Goal: Information Seeking & Learning: Learn about a topic

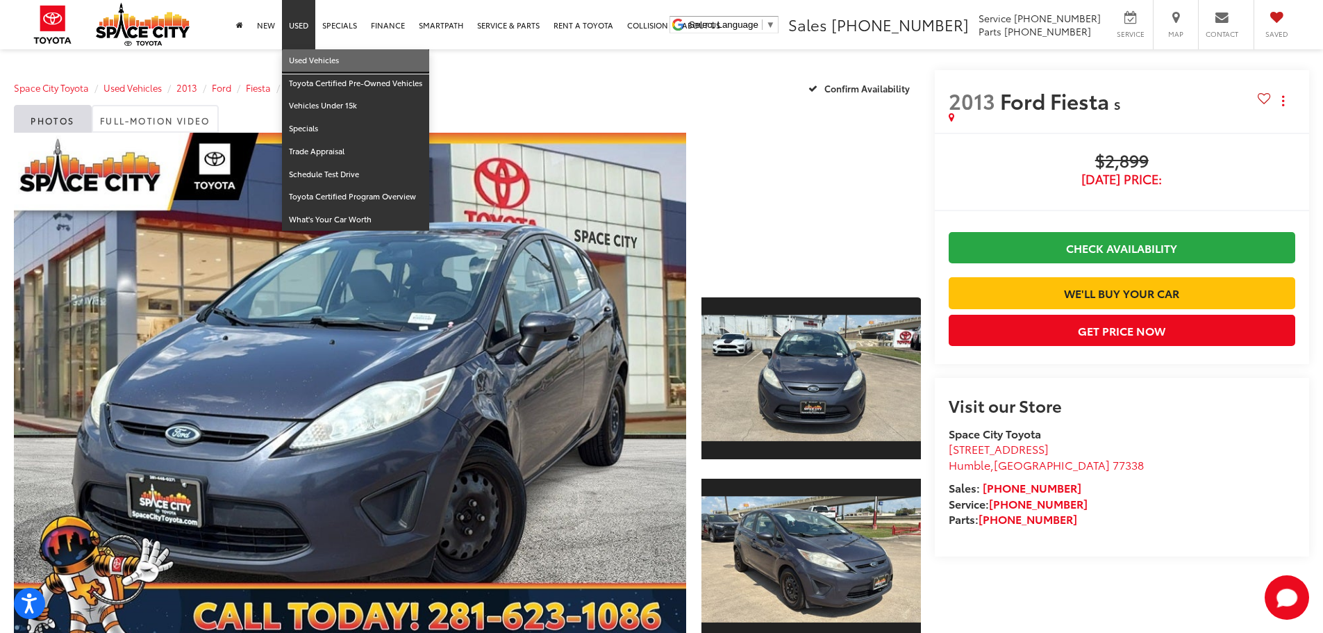
click at [311, 55] on link "Used Vehicles" at bounding box center [355, 60] width 147 height 23
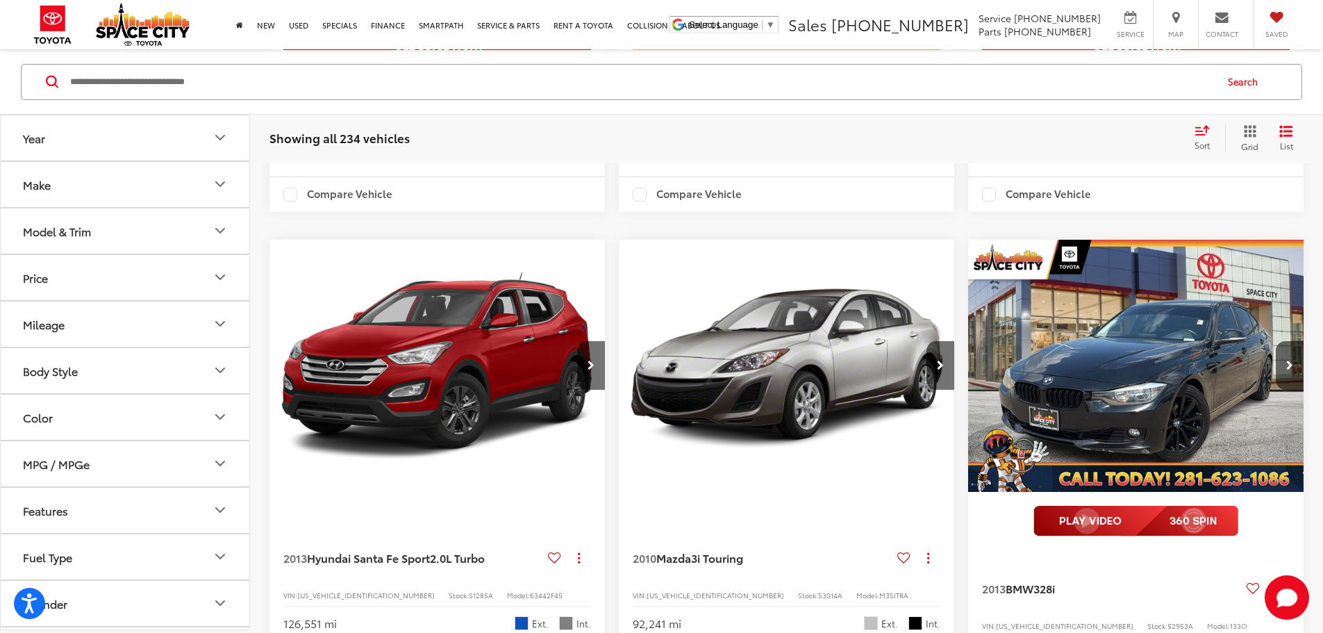
scroll to position [2500, 0]
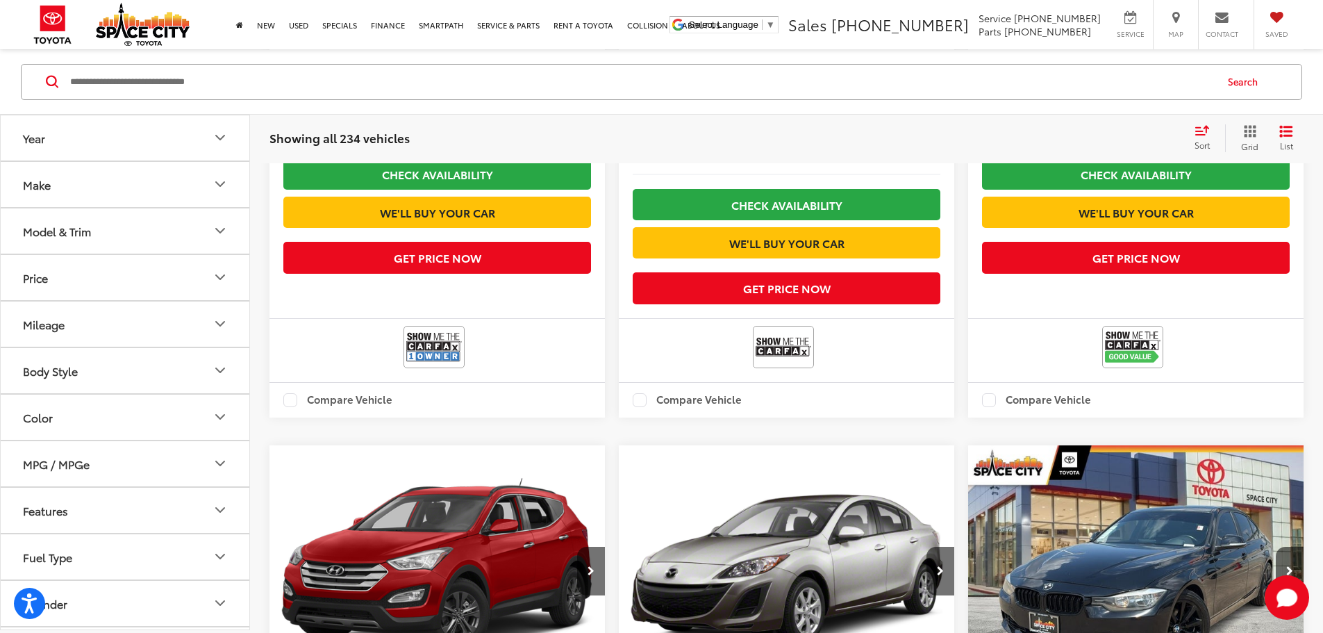
scroll to position [2286, 0]
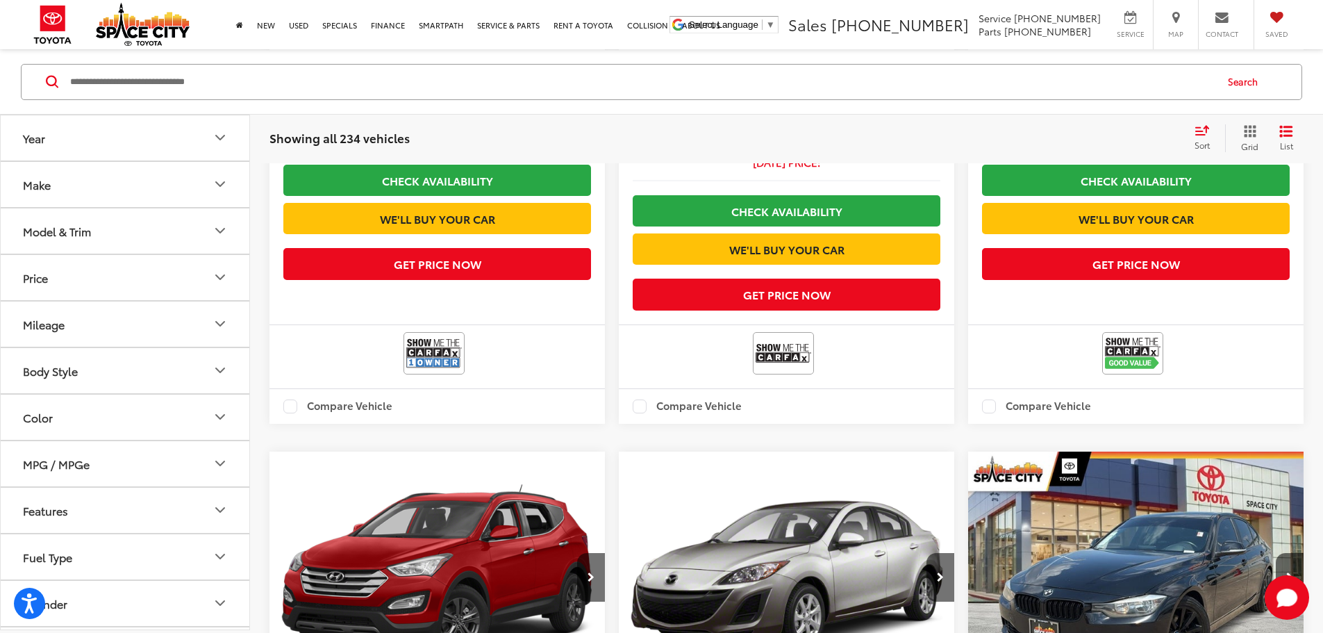
click at [97, 241] on button "Model & Trim" at bounding box center [126, 230] width 250 height 45
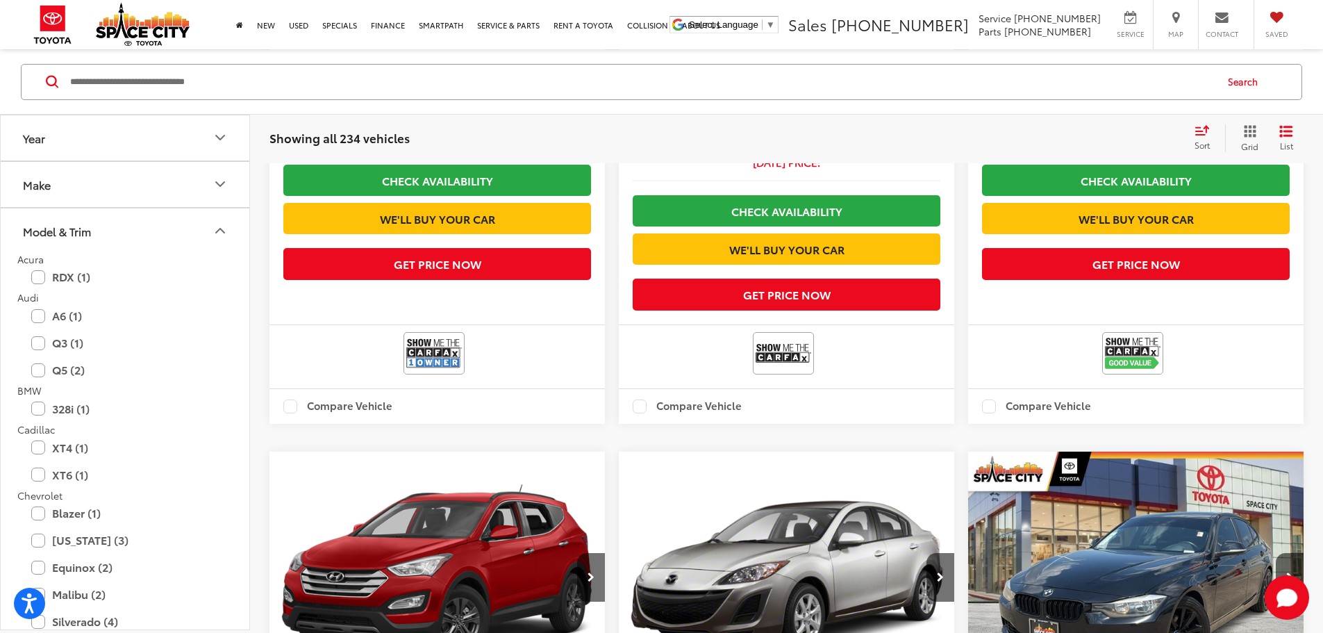
click at [97, 241] on button "Model & Trim" at bounding box center [126, 230] width 250 height 45
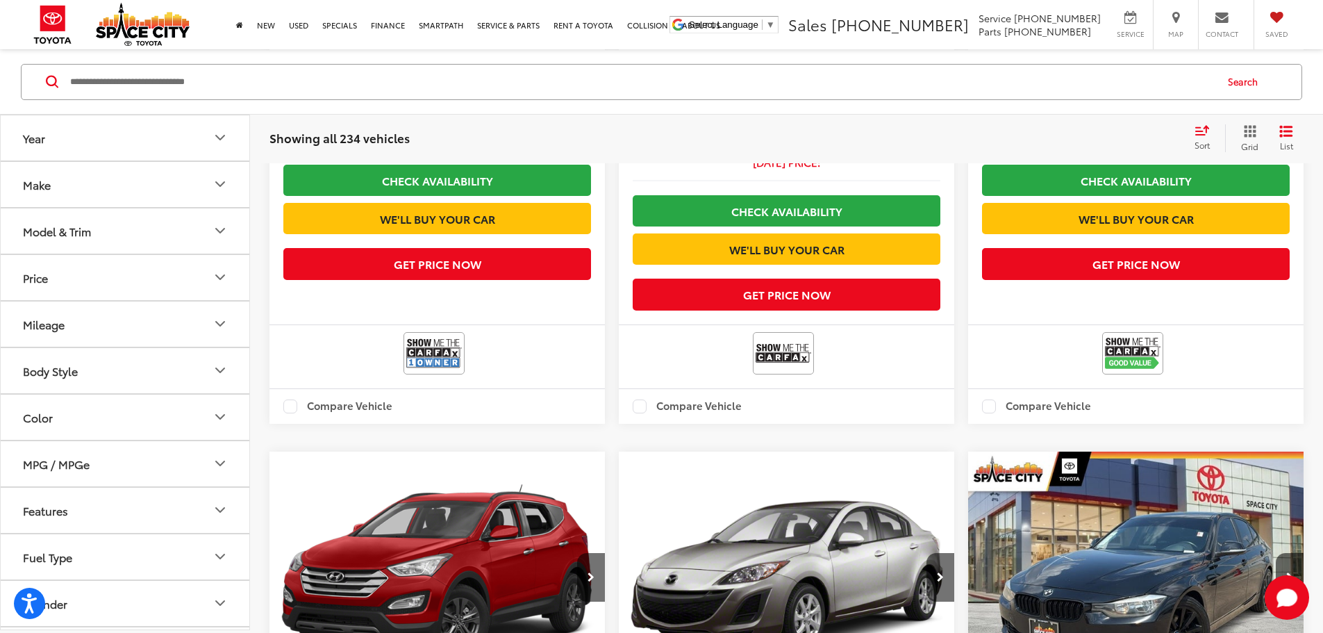
click at [114, 319] on button "Mileage" at bounding box center [126, 323] width 250 height 45
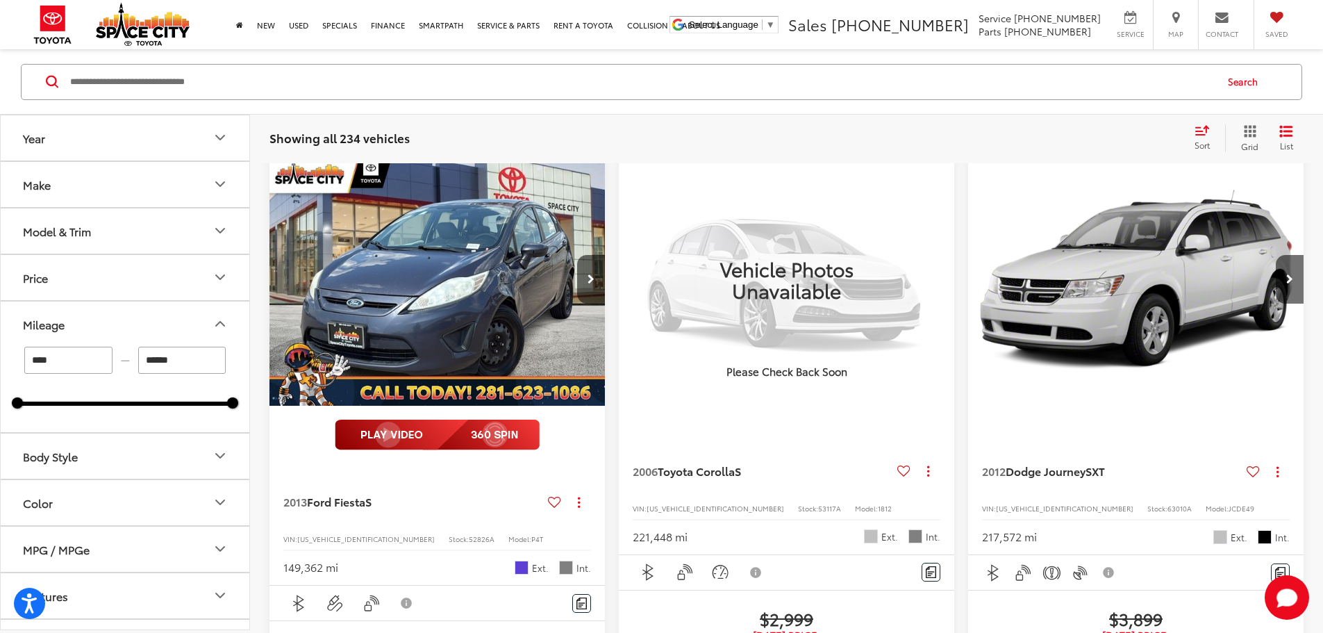
scroll to position [133, 0]
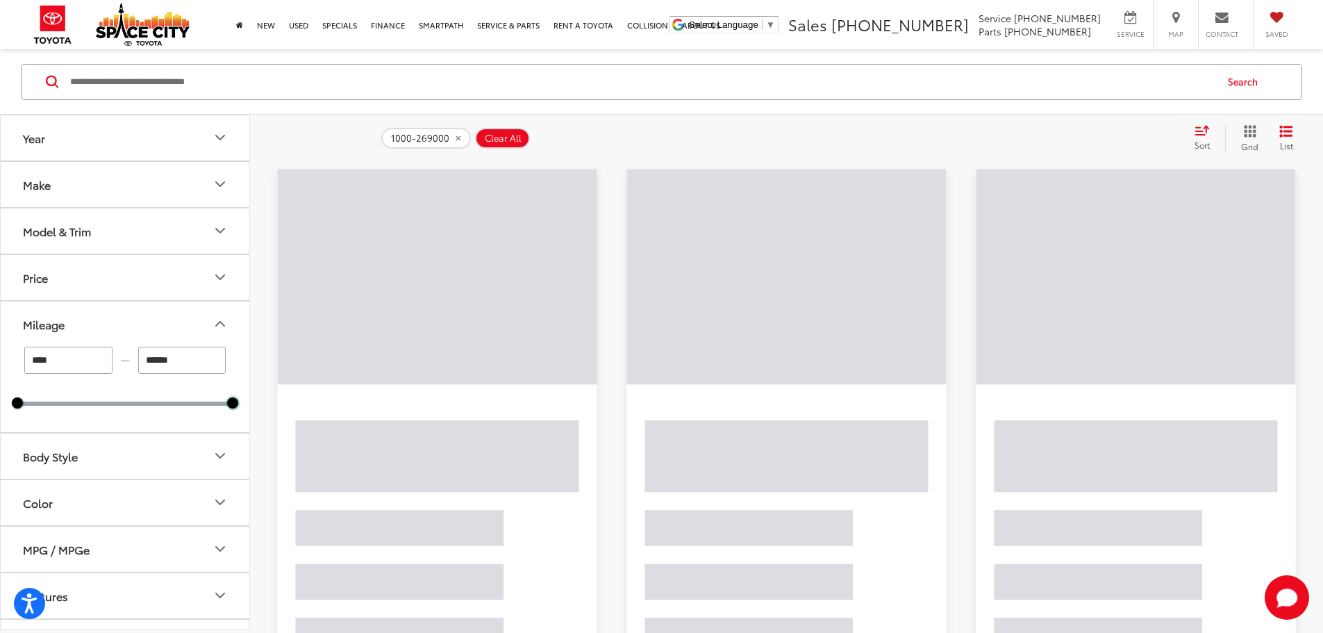
click at [232, 401] on div at bounding box center [232, 402] width 11 height 11
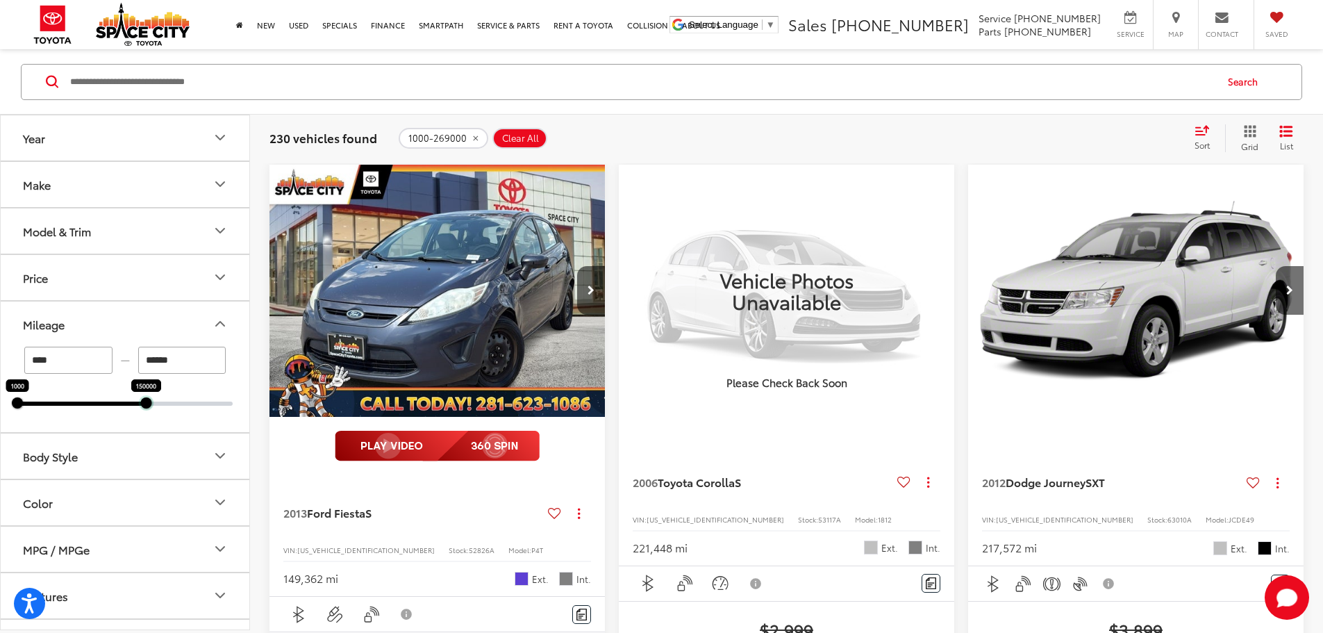
drag, startPoint x: 229, startPoint y: 400, endPoint x: 142, endPoint y: 408, distance: 86.5
click at [142, 408] on div "**** — ****** 1000 150000" at bounding box center [125, 388] width 249 height 85
type input "******"
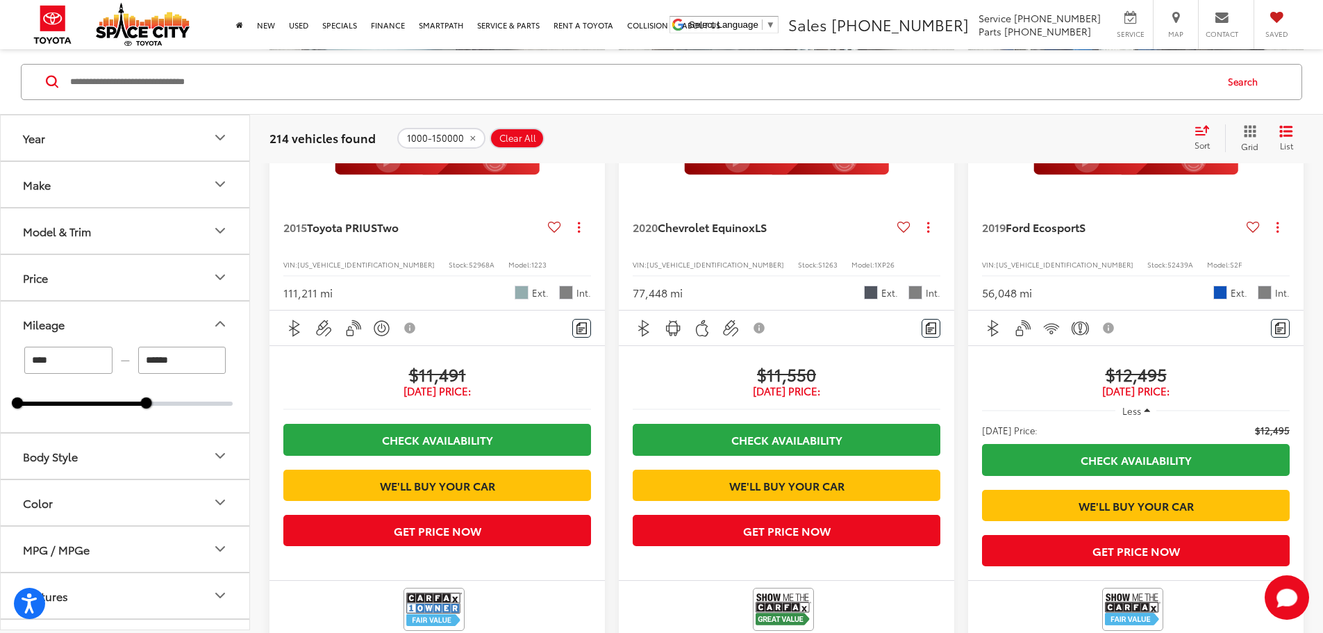
scroll to position [2842, 0]
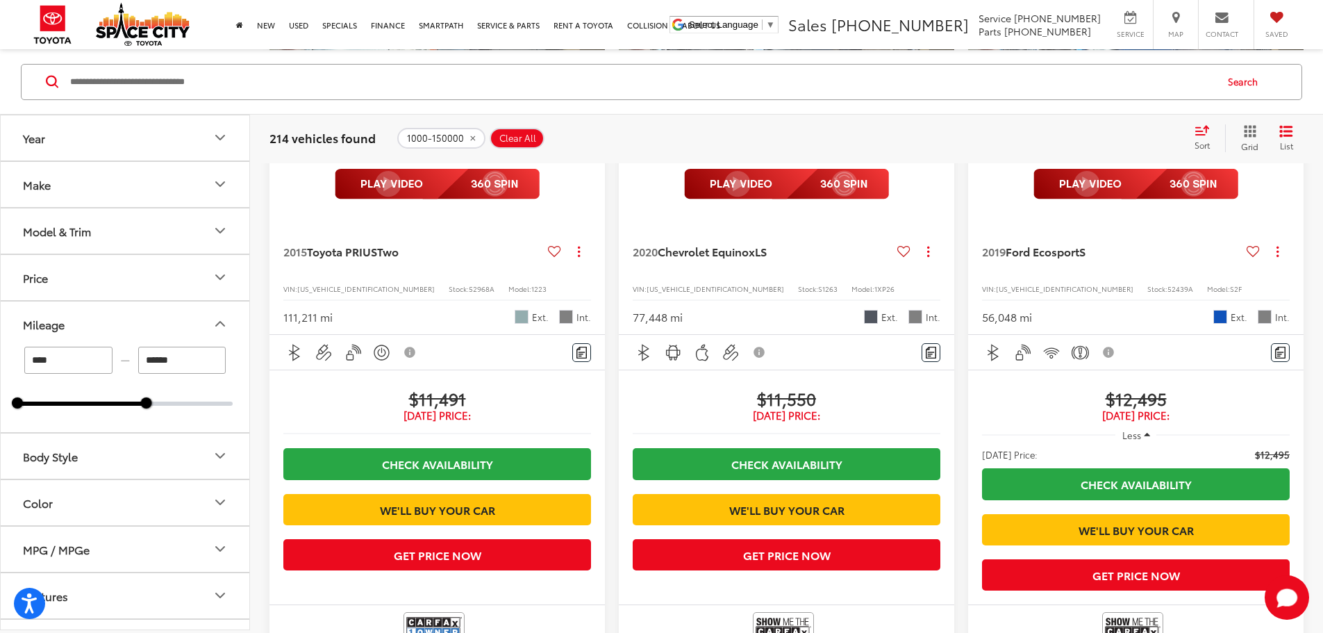
click at [39, 283] on div "Price" at bounding box center [35, 276] width 25 height 13
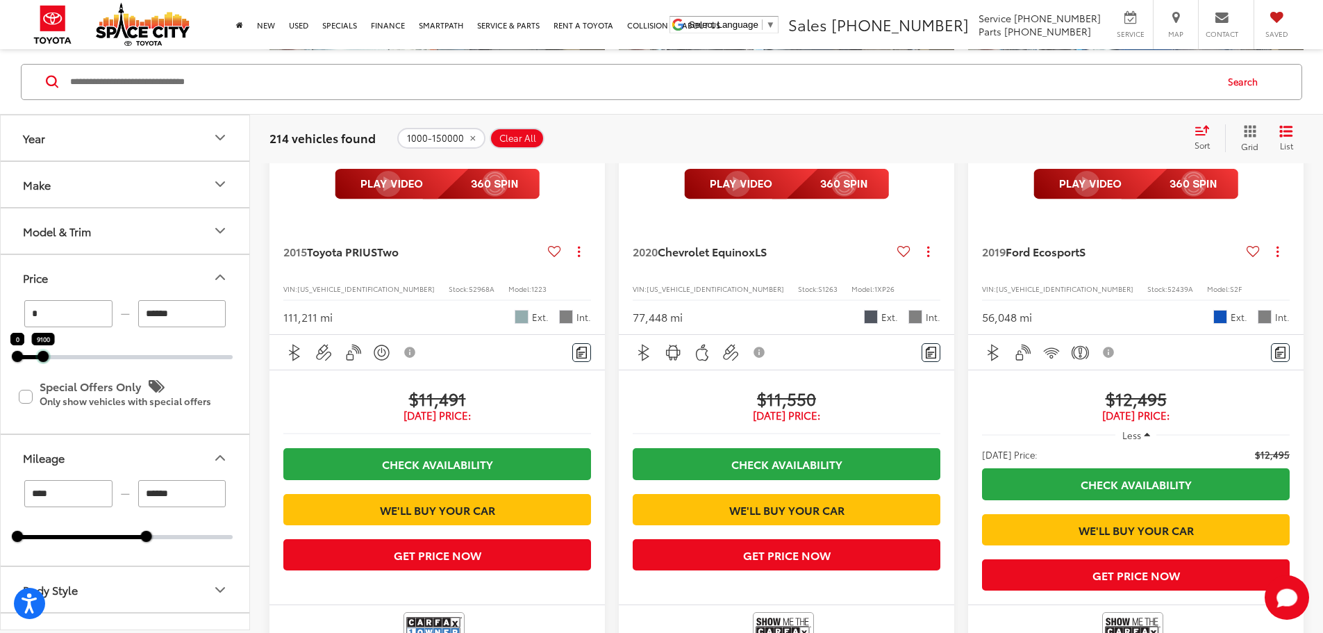
drag, startPoint x: 229, startPoint y: 358, endPoint x: 39, endPoint y: 365, distance: 189.8
click at [39, 365] on div "* — ****** 0 9100 Special Offers Only Only show vehicles with special offers" at bounding box center [125, 366] width 249 height 134
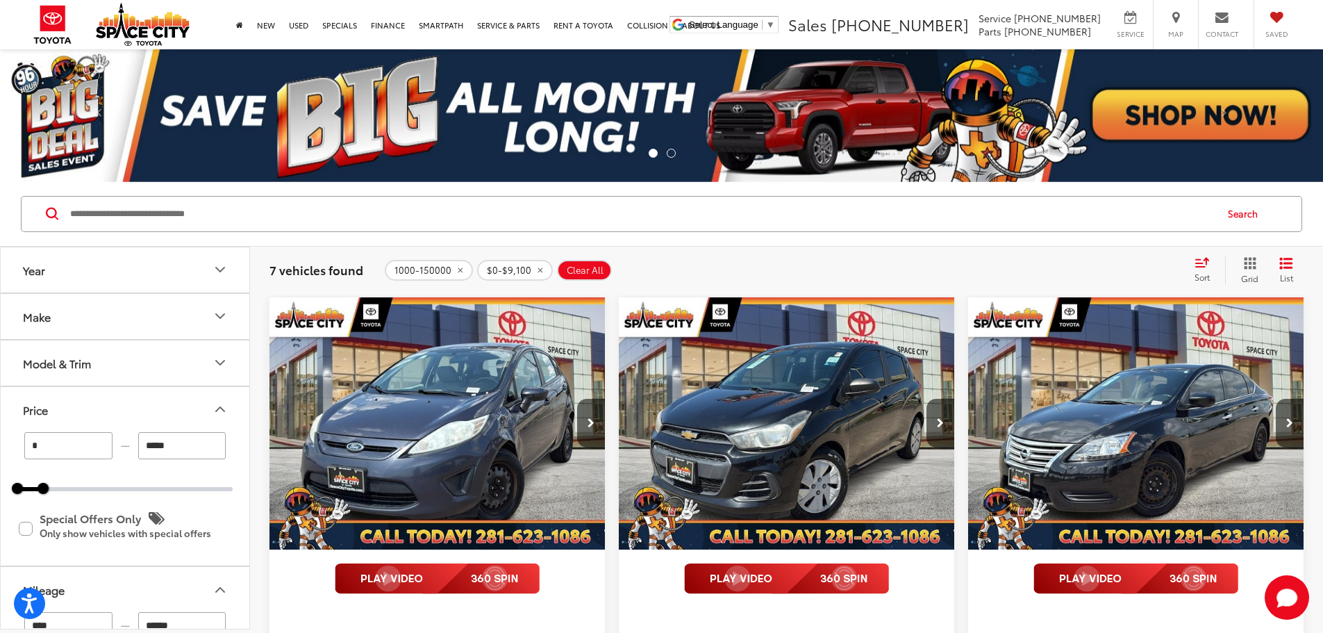
click at [577, 280] on button "Clear All" at bounding box center [584, 270] width 55 height 21
type input "******"
type input "*****"
type input "******"
type input "****"
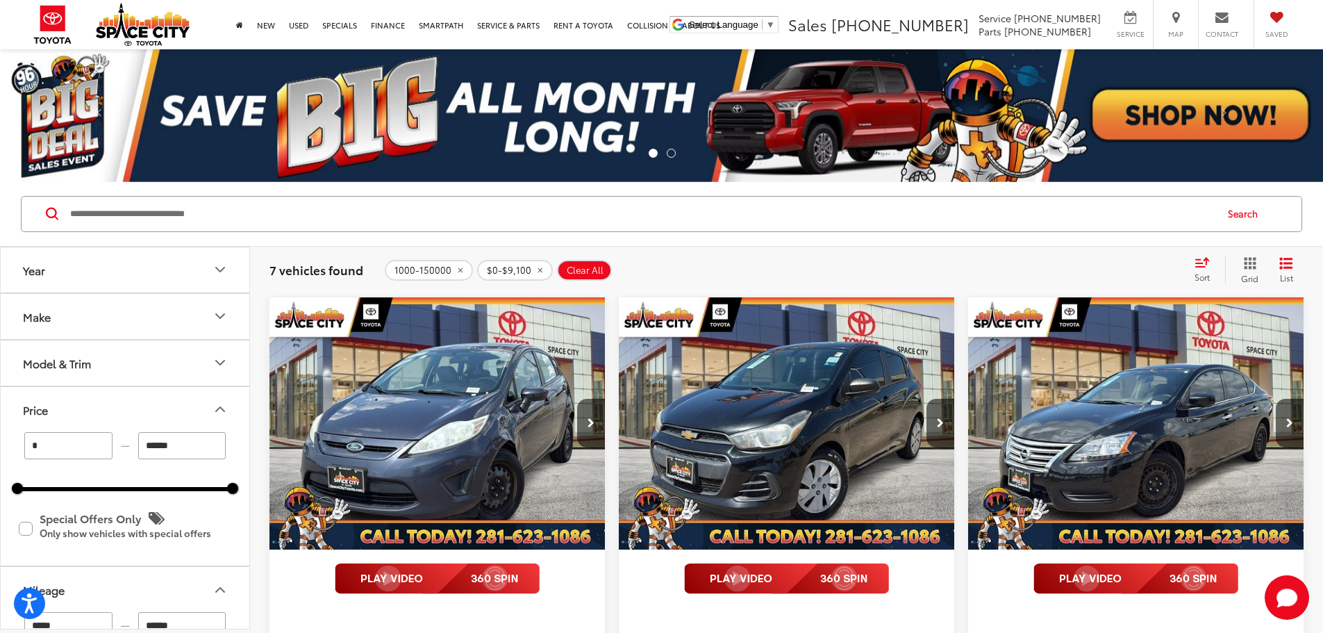
type input "******"
click at [575, 275] on span "Clear All" at bounding box center [585, 270] width 37 height 11
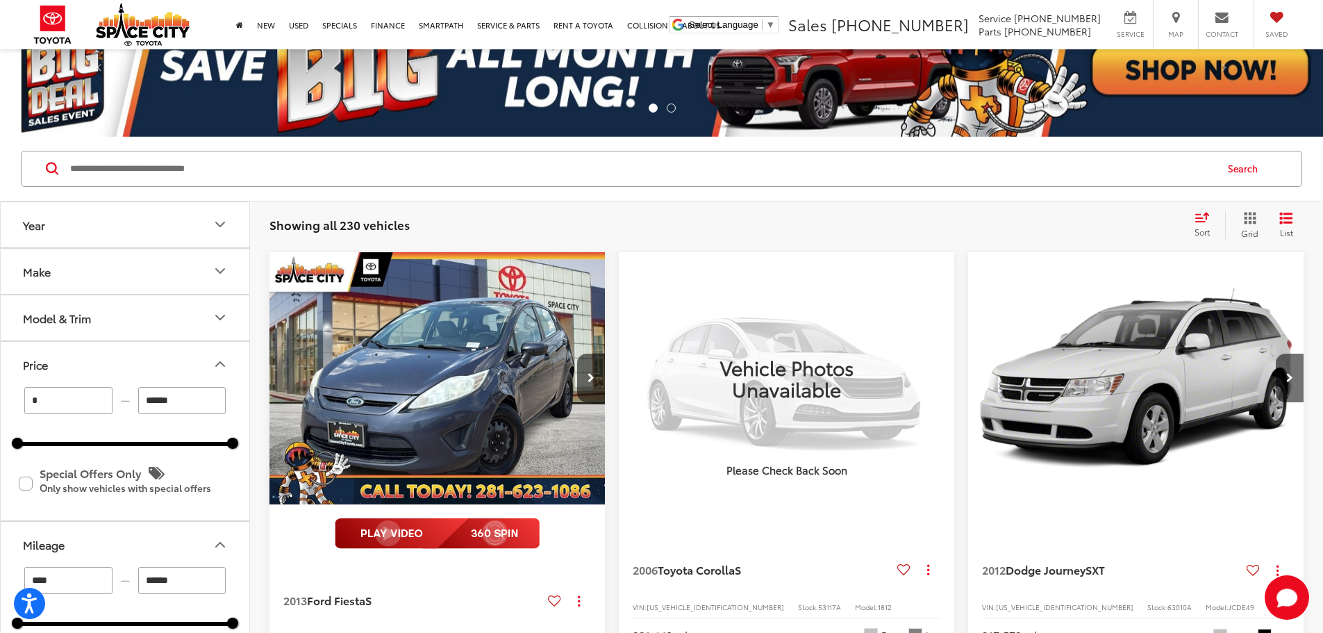
scroll to position [69, 0]
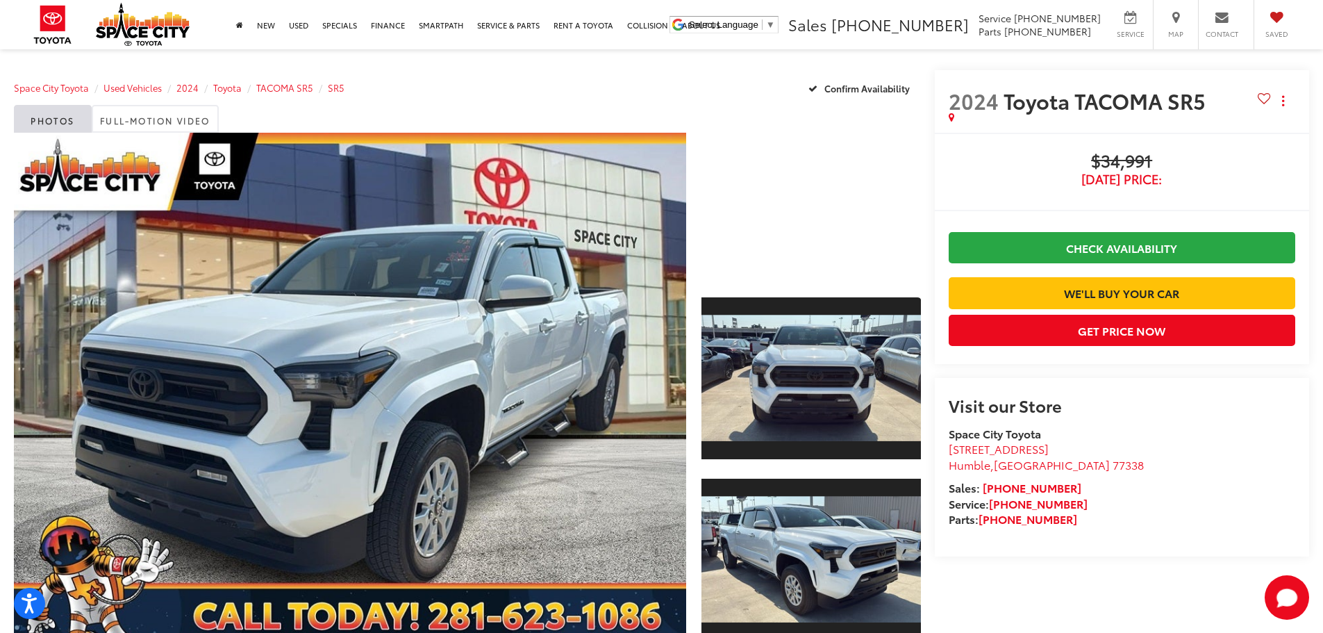
click at [566, 105] on div "Photos Full-Motion Video" at bounding box center [467, 119] width 907 height 28
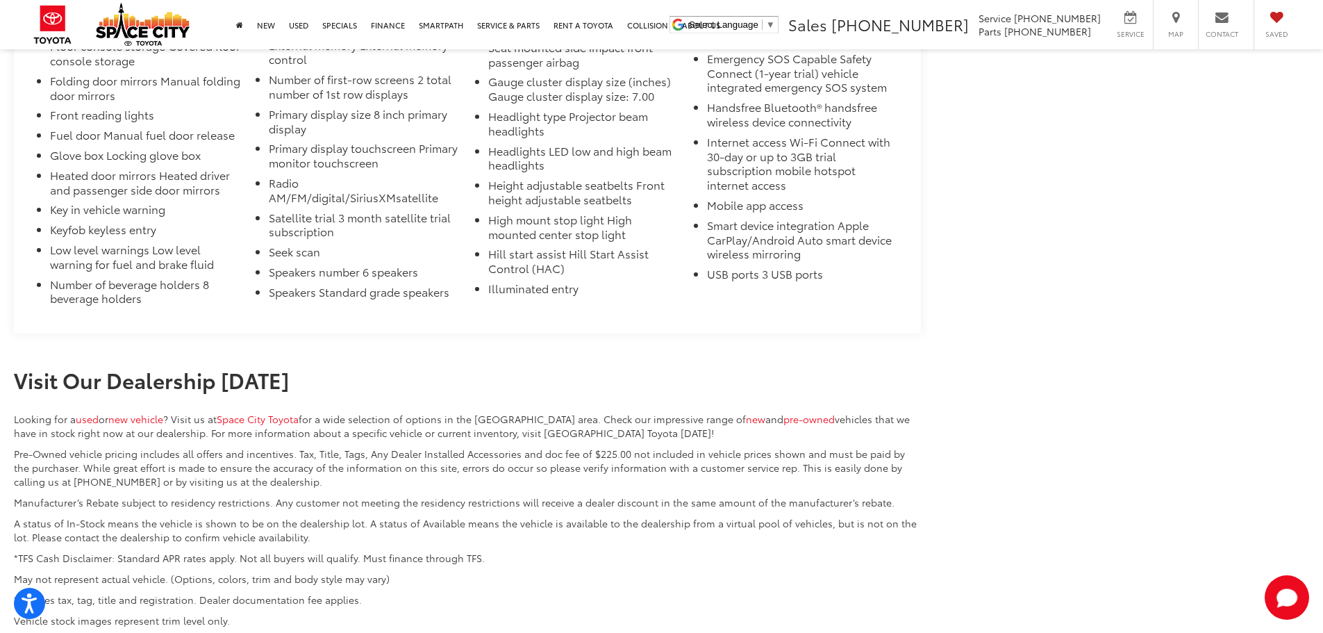
scroll to position [3715, 0]
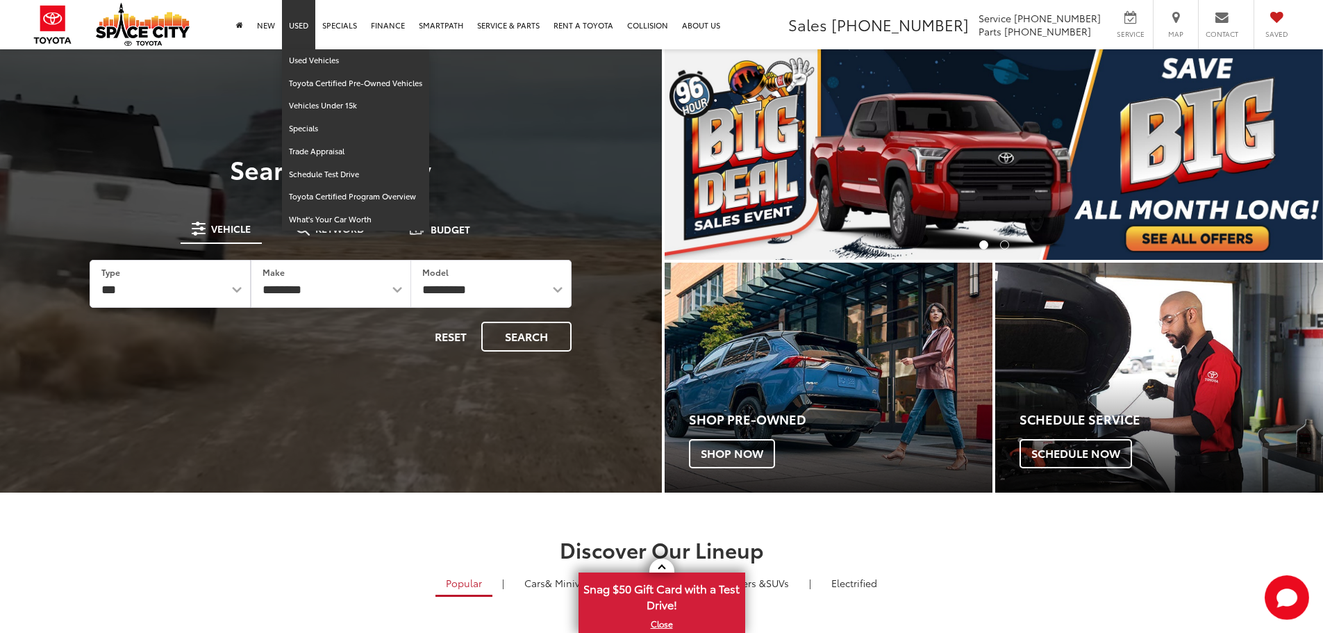
click at [299, 19] on link "Used" at bounding box center [298, 24] width 33 height 49
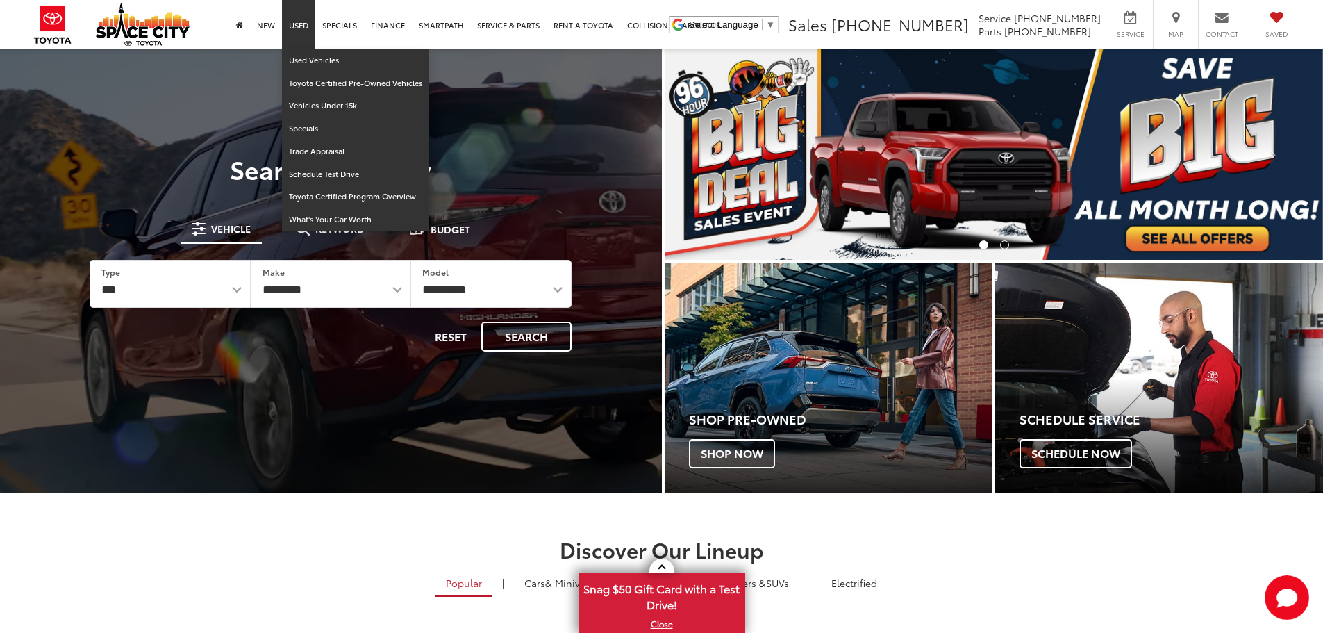
click at [303, 28] on link "Used" at bounding box center [298, 24] width 33 height 49
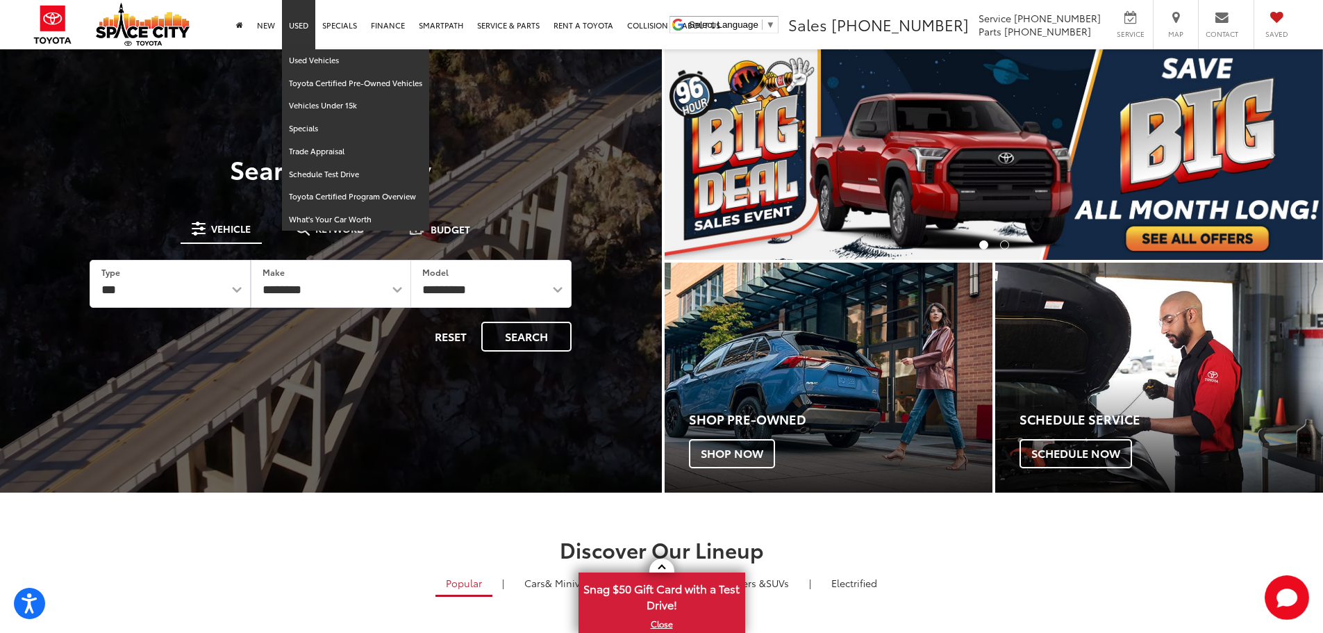
click at [299, 31] on link "Used" at bounding box center [298, 24] width 33 height 49
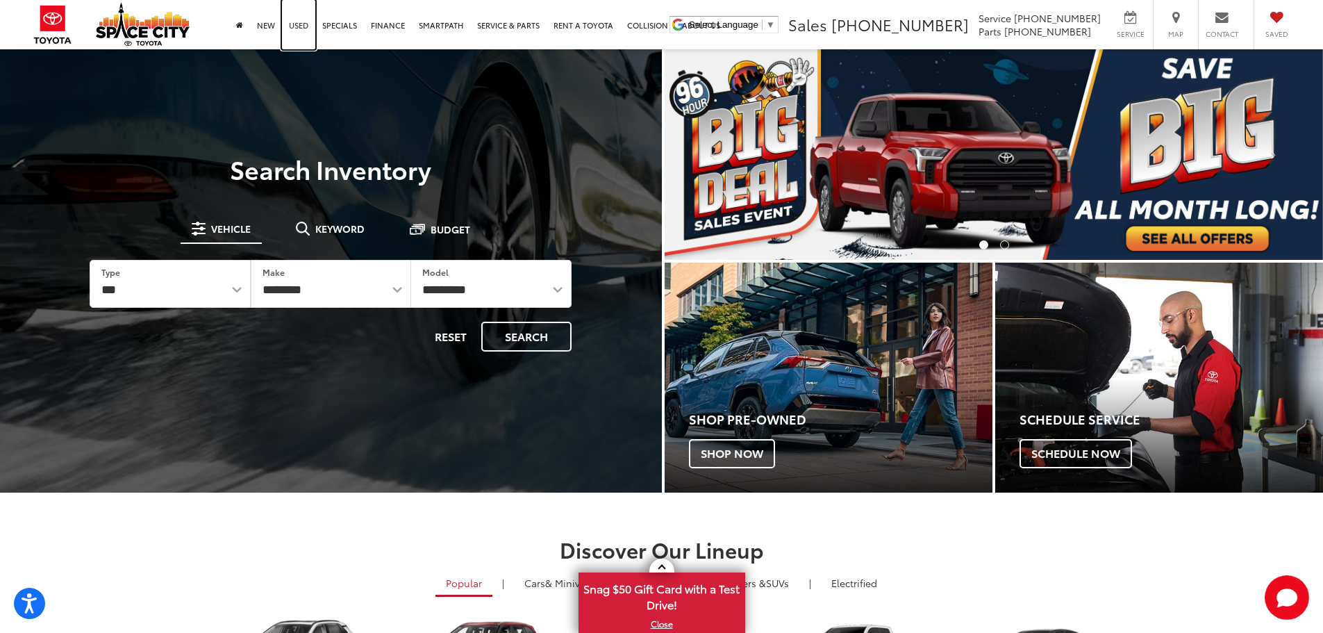
click at [297, 31] on link "Used" at bounding box center [298, 24] width 33 height 49
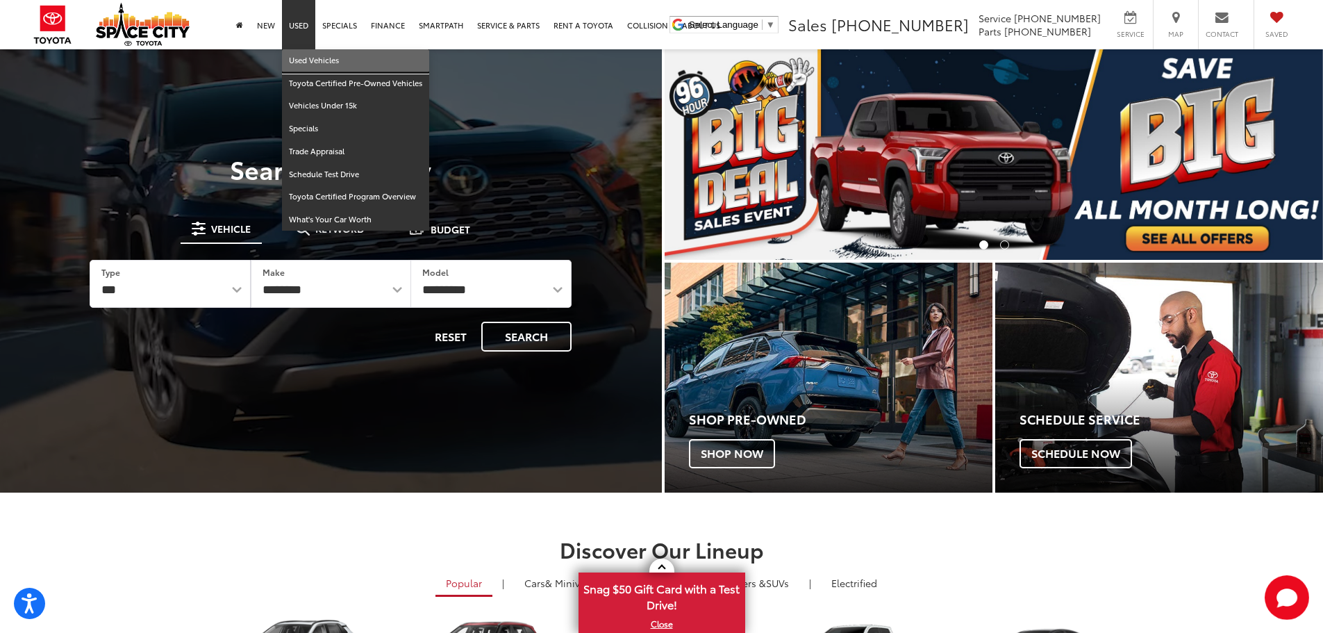
click at [299, 57] on link "Used Vehicles" at bounding box center [355, 60] width 147 height 23
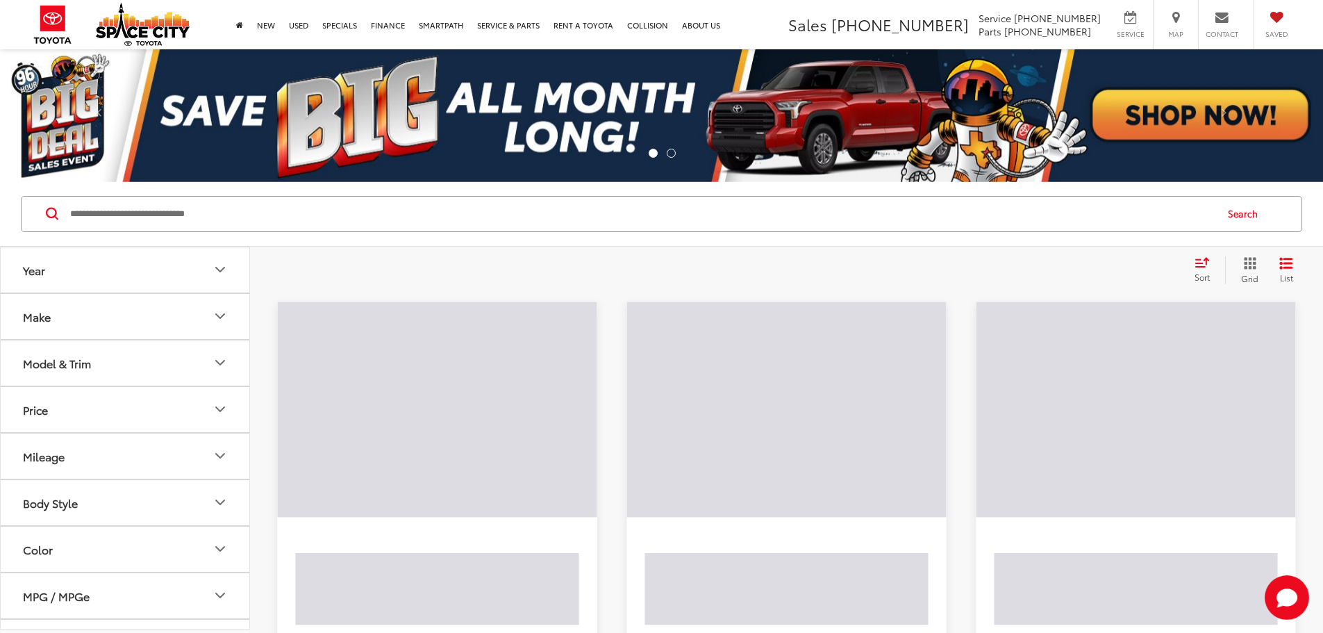
click at [322, 212] on input "Search by Make, Model, or Keyword" at bounding box center [642, 213] width 1146 height 33
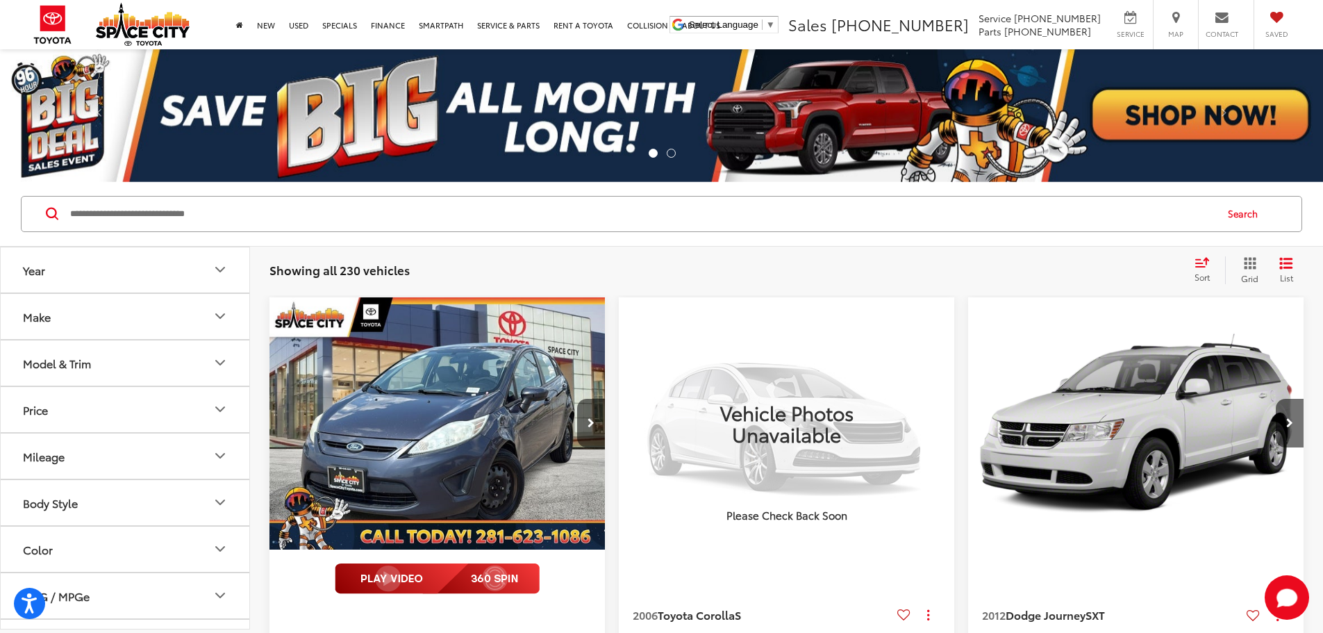
paste input "*********"
type input "*****"
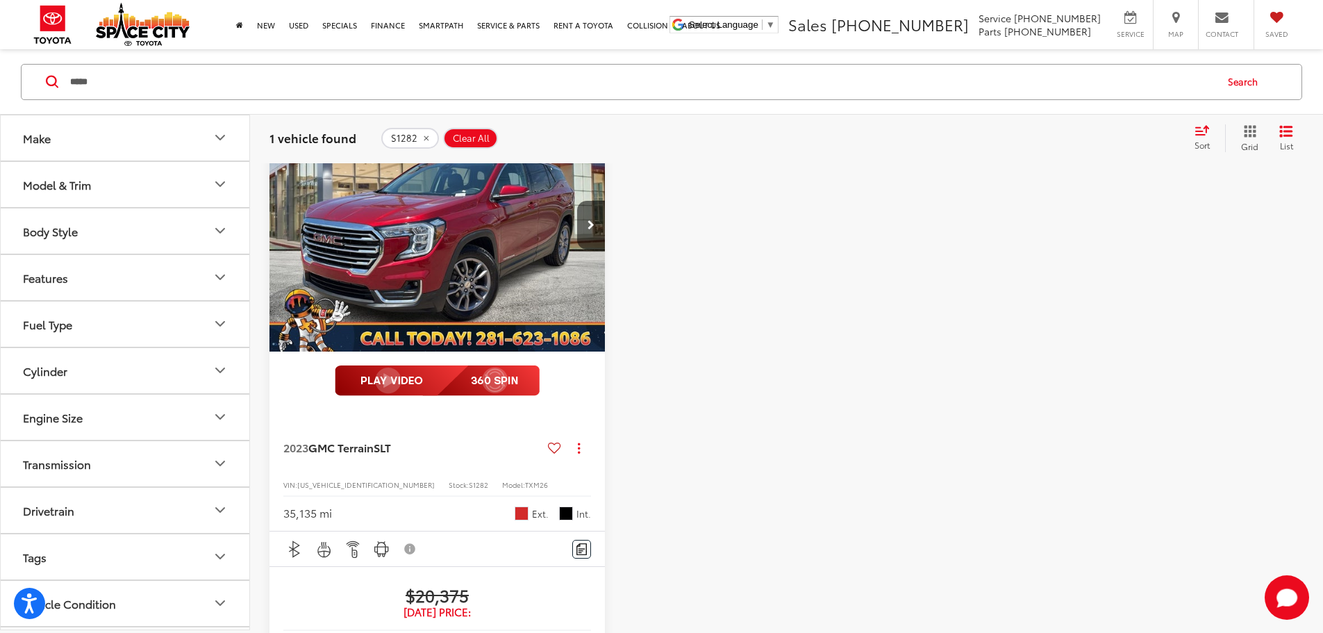
scroll to position [208, 0]
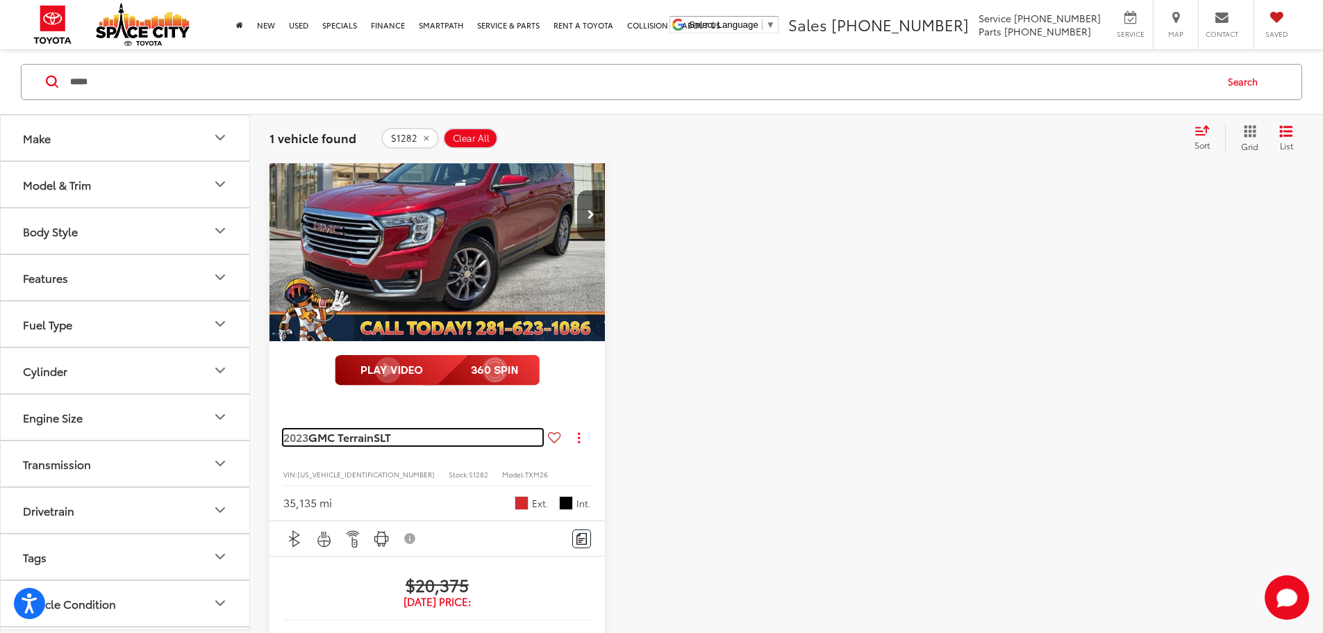
click at [350, 429] on span "GMC Terrain" at bounding box center [340, 437] width 65 height 16
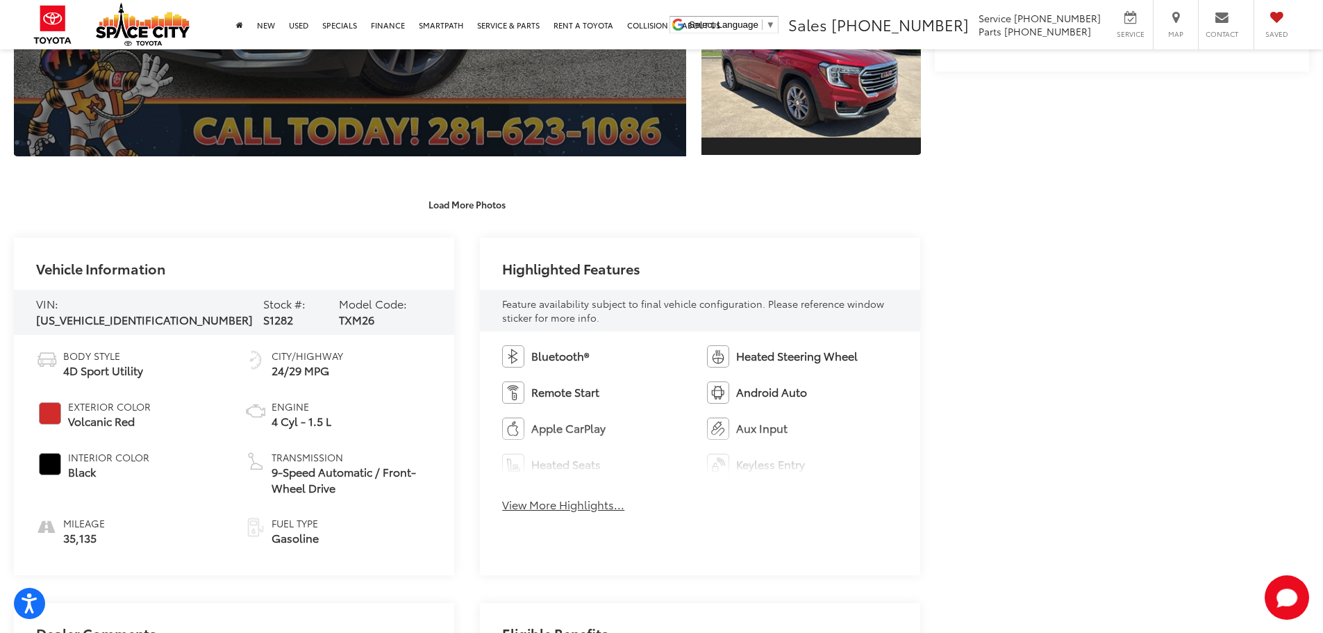
scroll to position [486, 0]
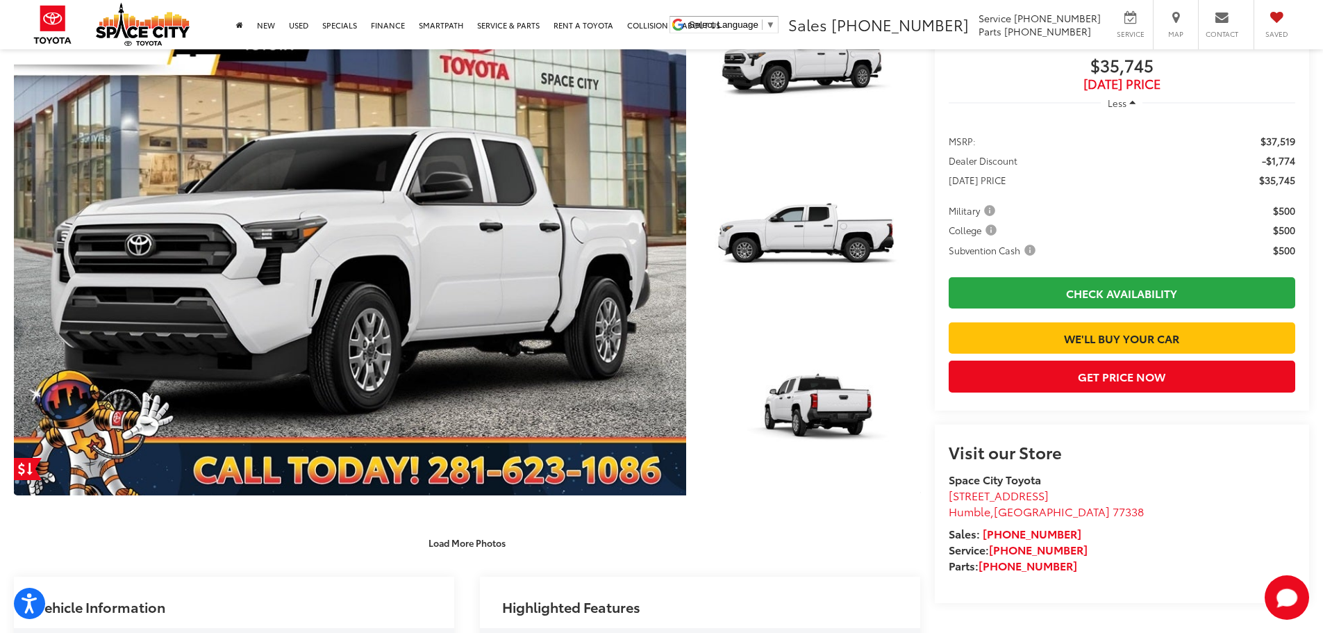
scroll to position [278, 0]
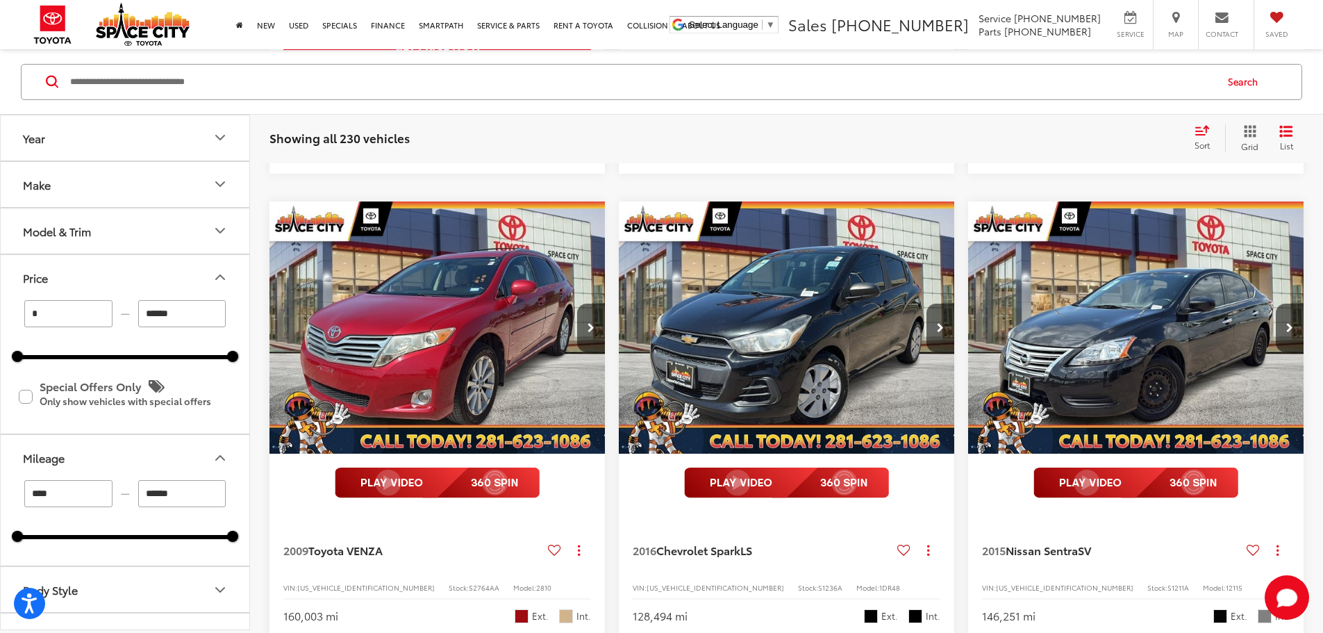
scroll to position [903, 0]
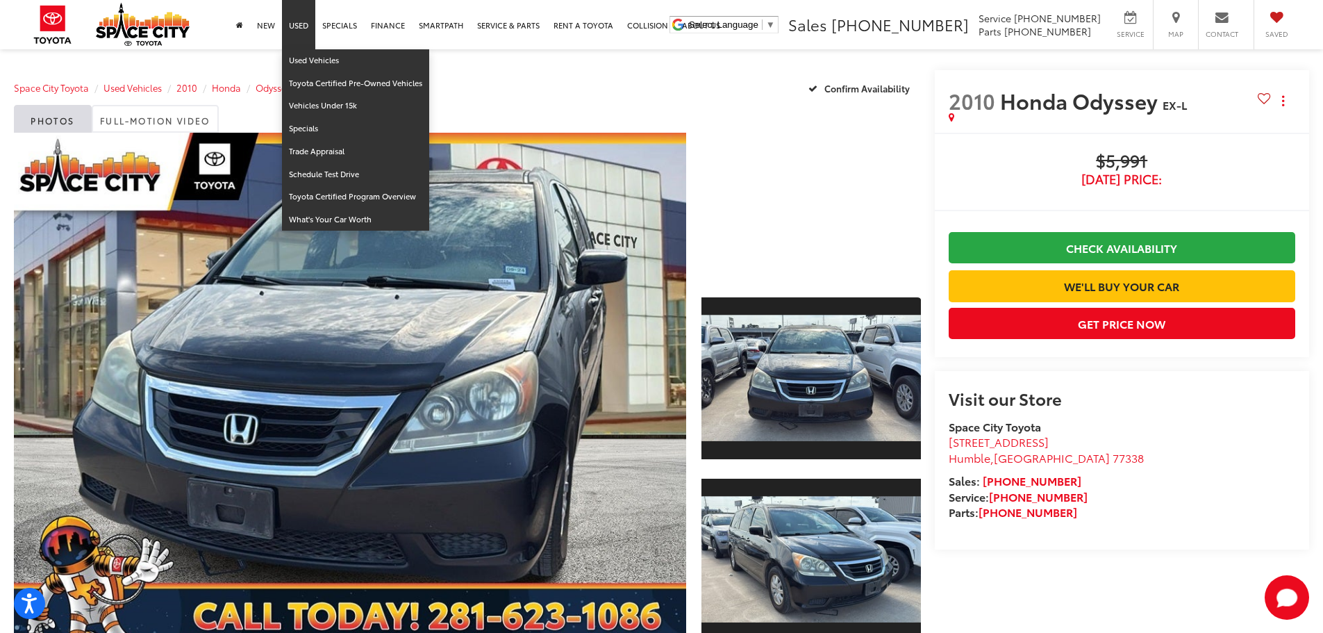
click at [297, 19] on link "Used" at bounding box center [298, 24] width 33 height 49
click at [292, 27] on link "Used" at bounding box center [298, 24] width 33 height 49
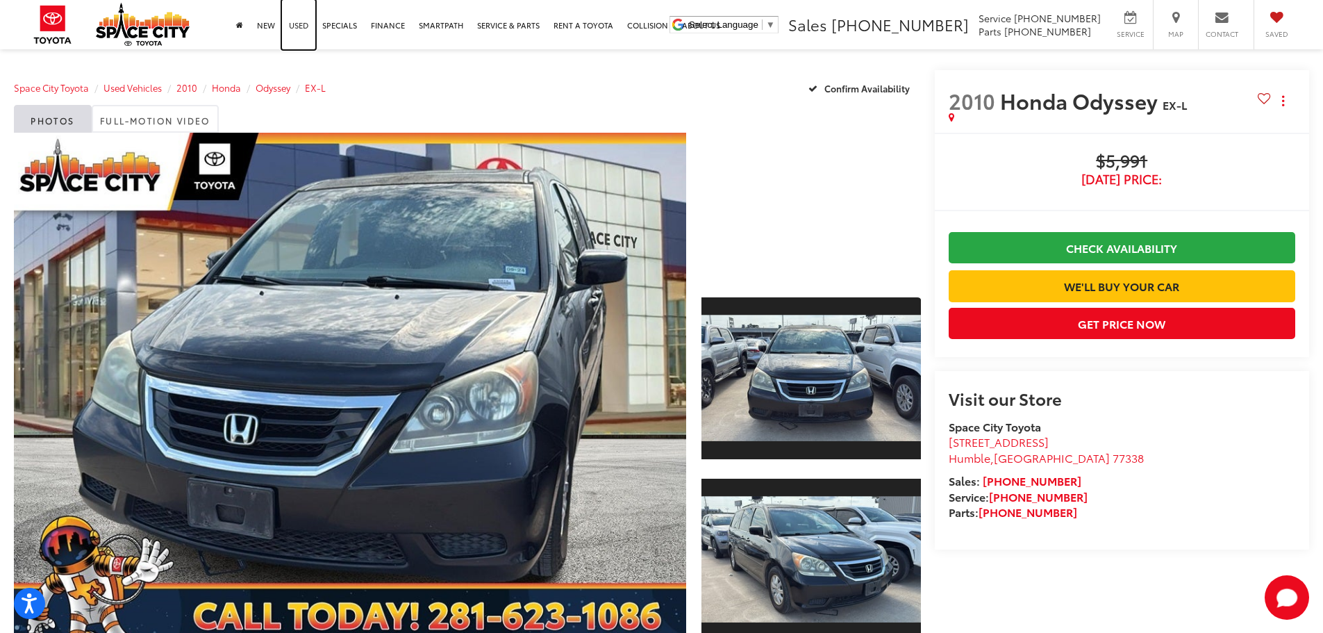
click at [302, 38] on link "Used" at bounding box center [298, 24] width 33 height 49
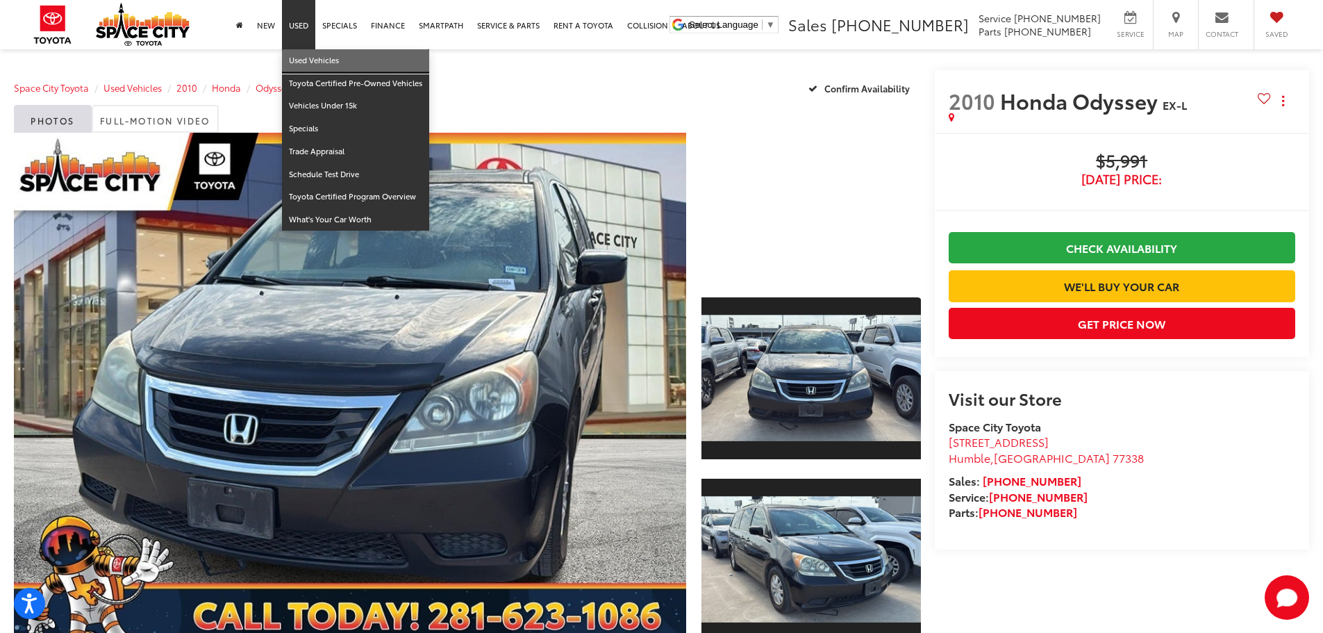
click at [306, 67] on link "Used Vehicles" at bounding box center [355, 60] width 147 height 23
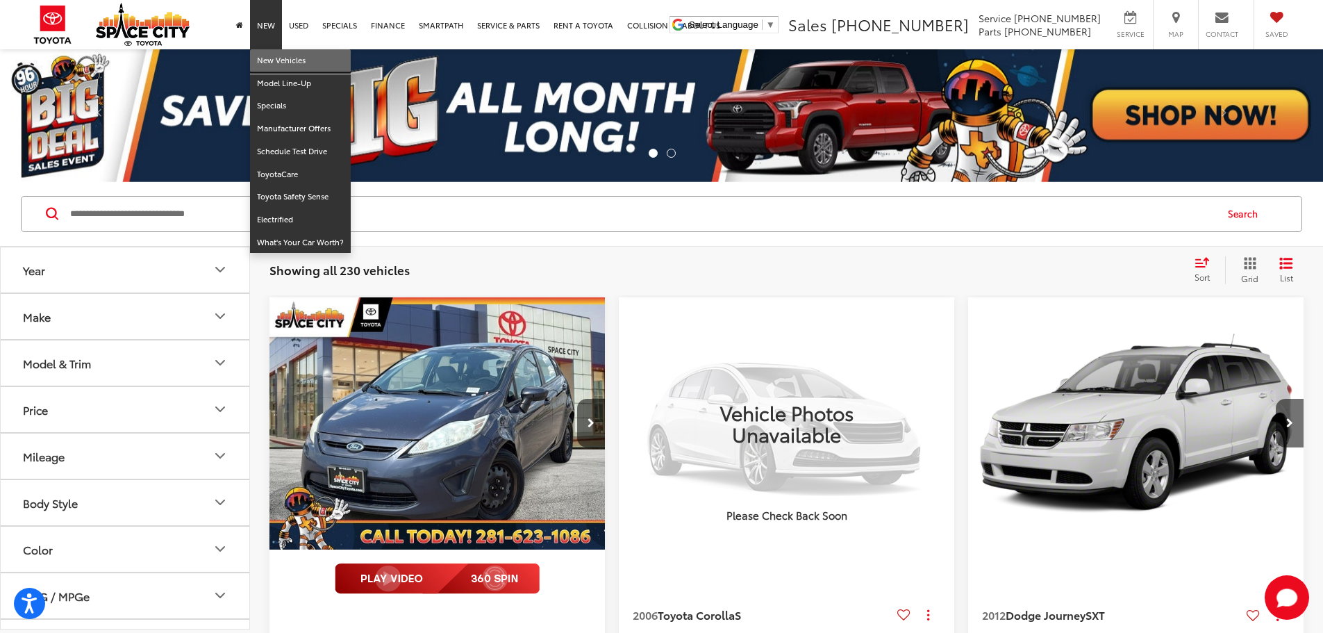
click at [275, 67] on link "New Vehicles" at bounding box center [300, 60] width 101 height 23
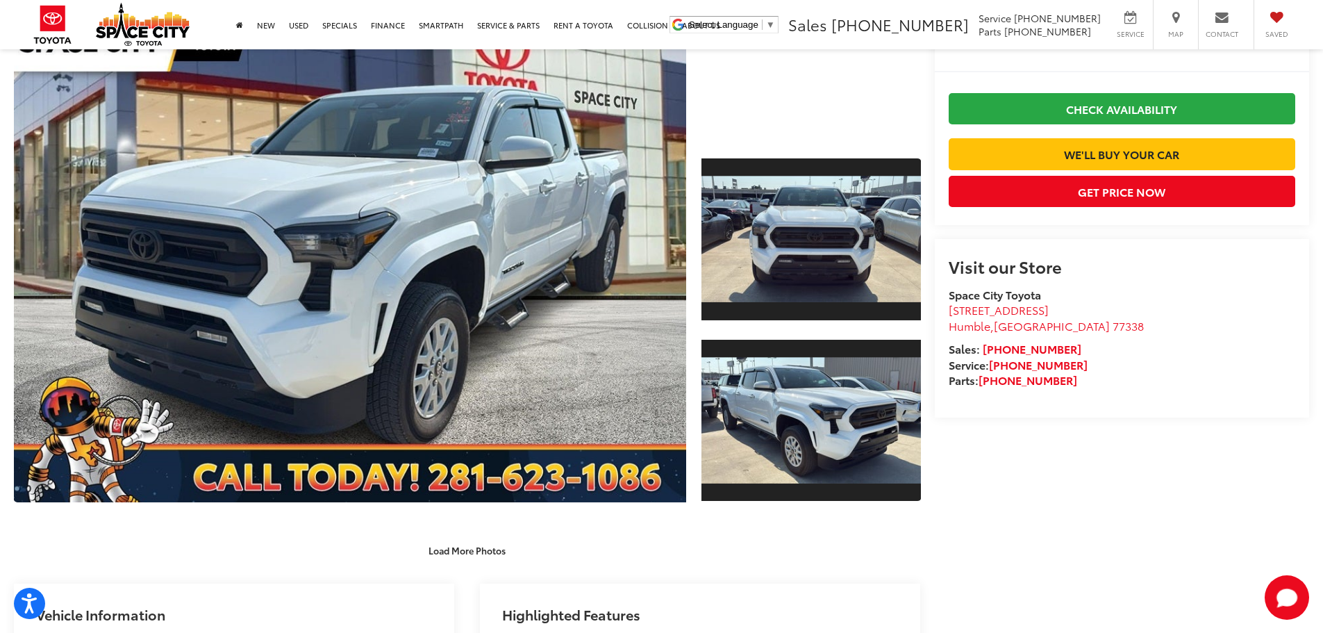
scroll to position [417, 0]
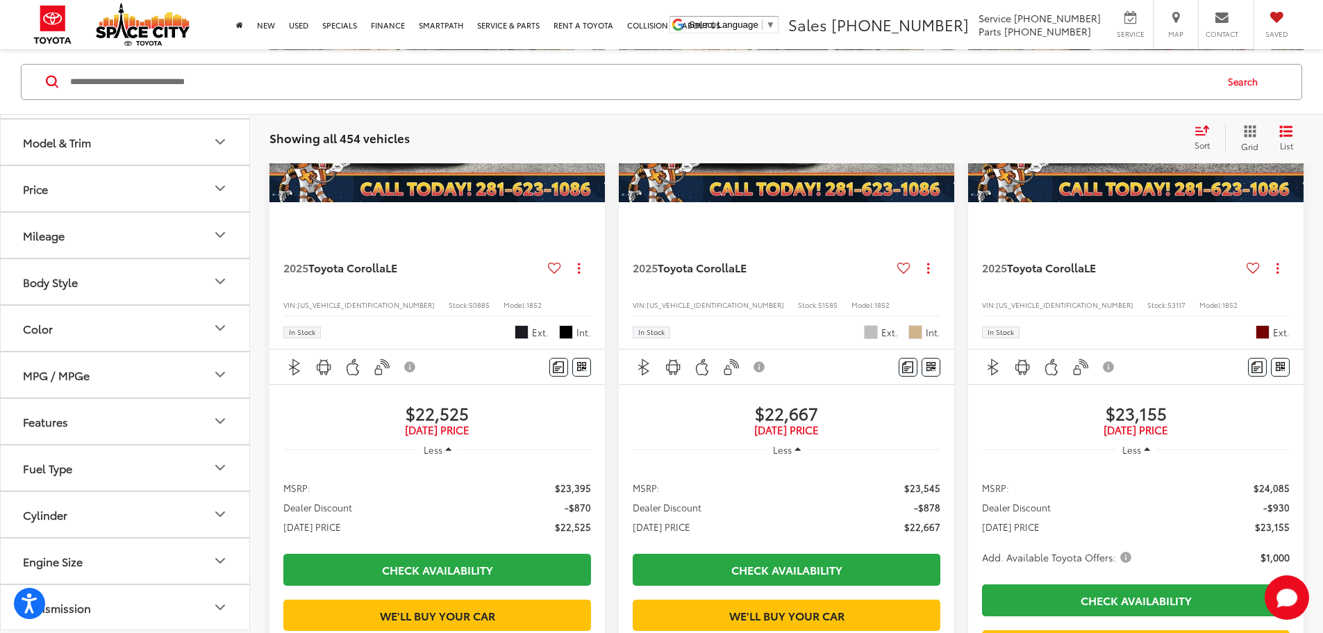
scroll to position [22, 0]
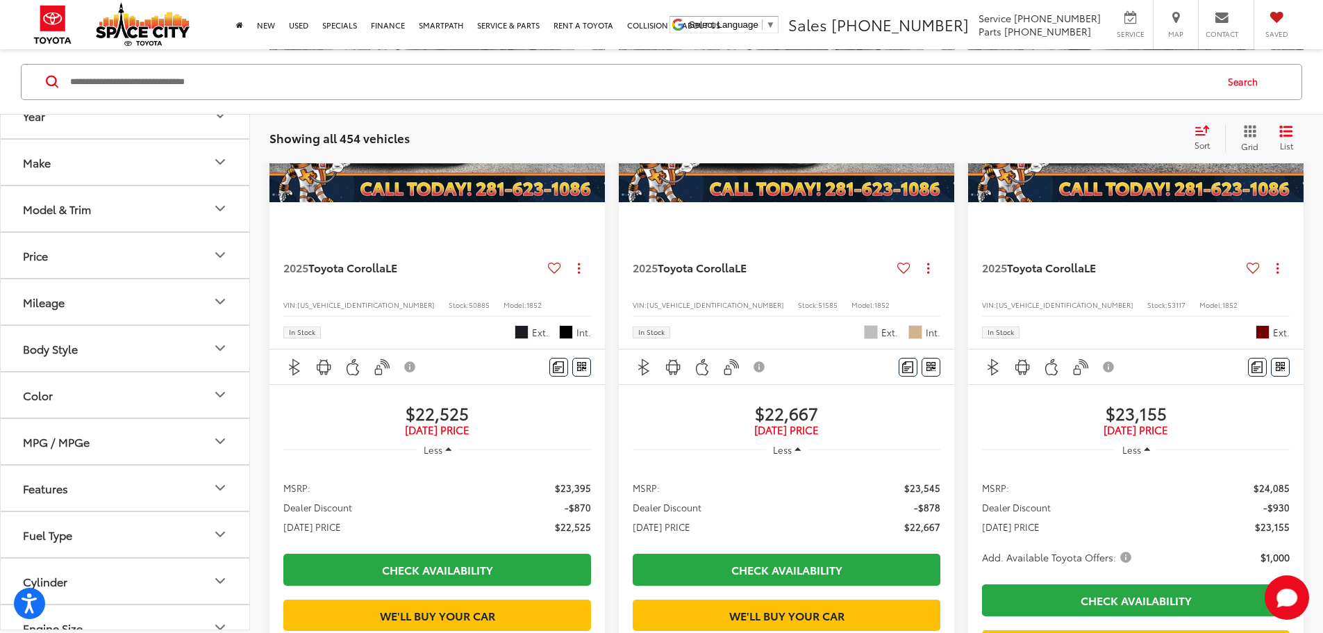
click at [81, 209] on div "Model & Trim" at bounding box center [57, 207] width 68 height 13
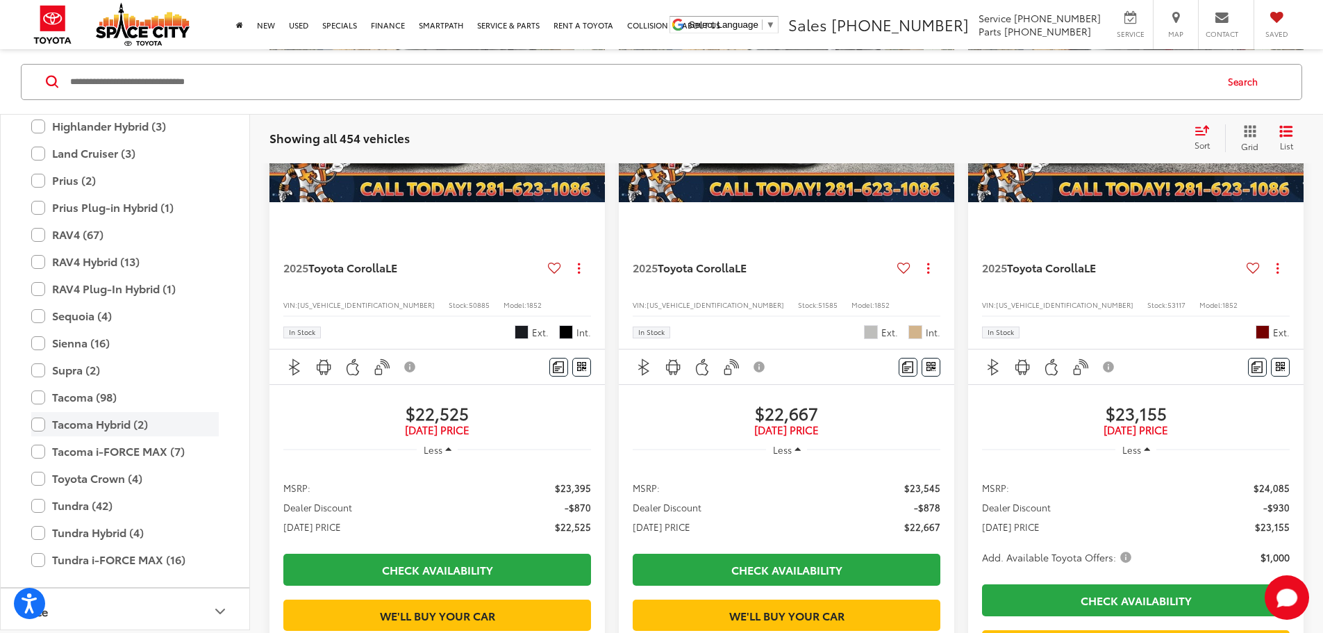
scroll to position [500, 0]
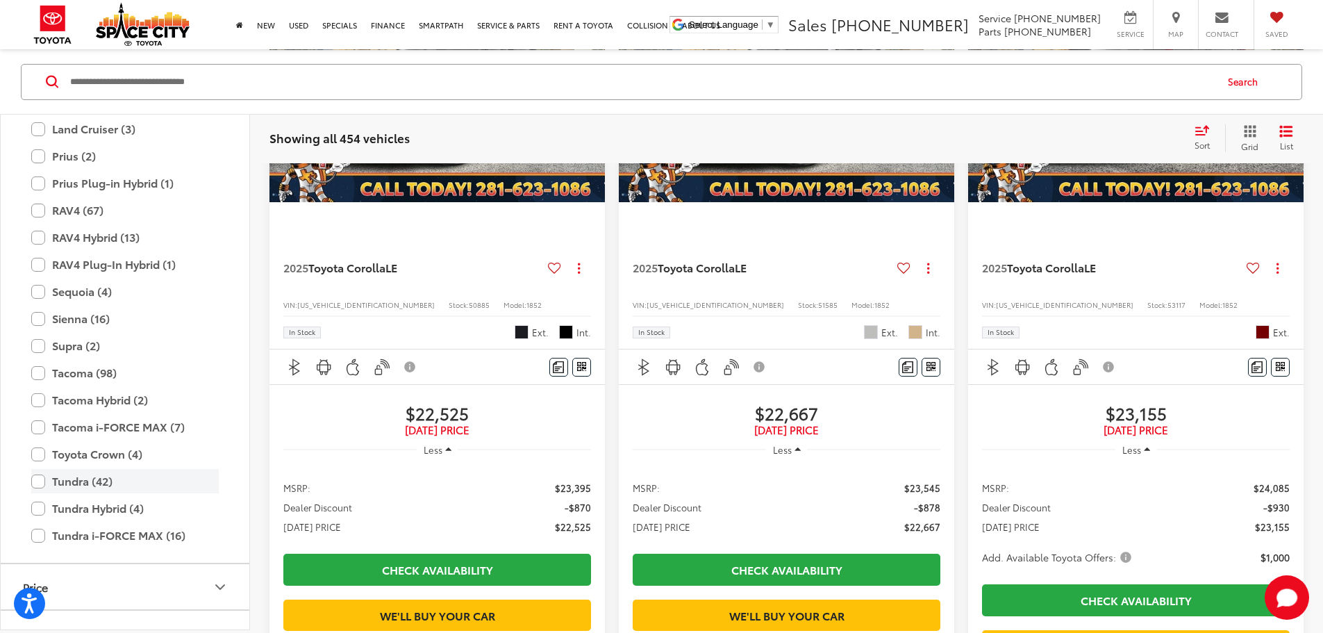
click at [114, 488] on label "Tundra (42)" at bounding box center [125, 481] width 188 height 24
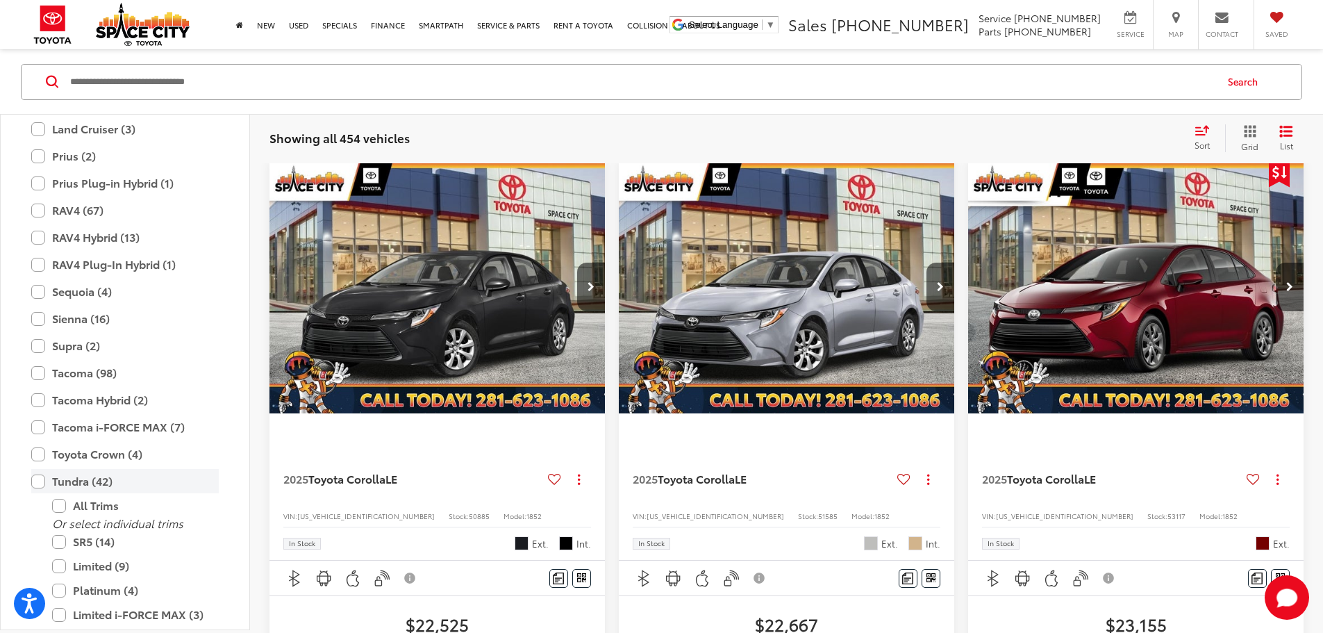
scroll to position [133, 0]
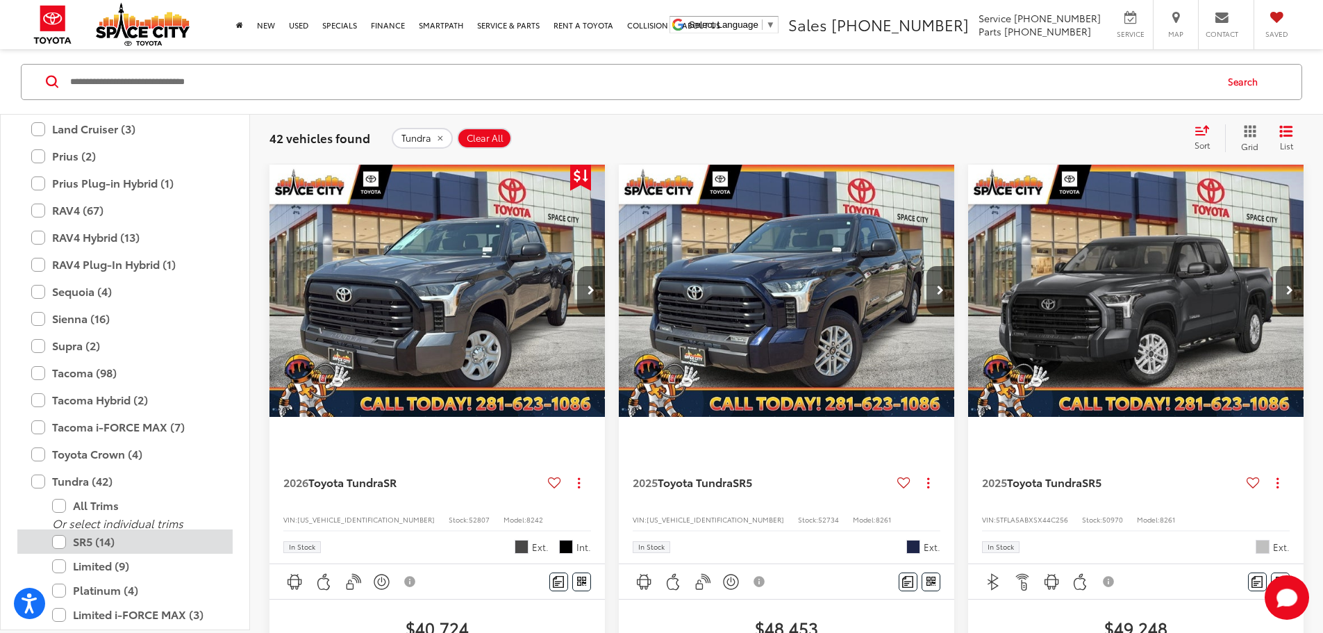
click at [106, 539] on label "SR5 (14)" at bounding box center [135, 541] width 167 height 24
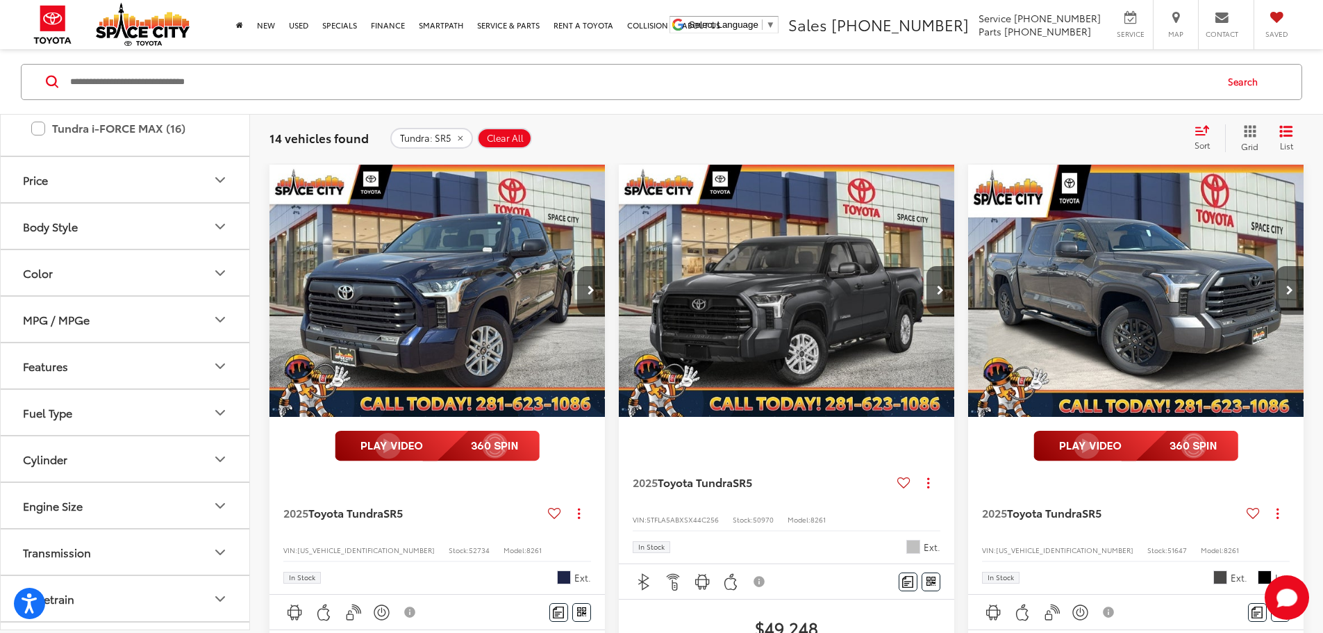
scroll to position [977, 0]
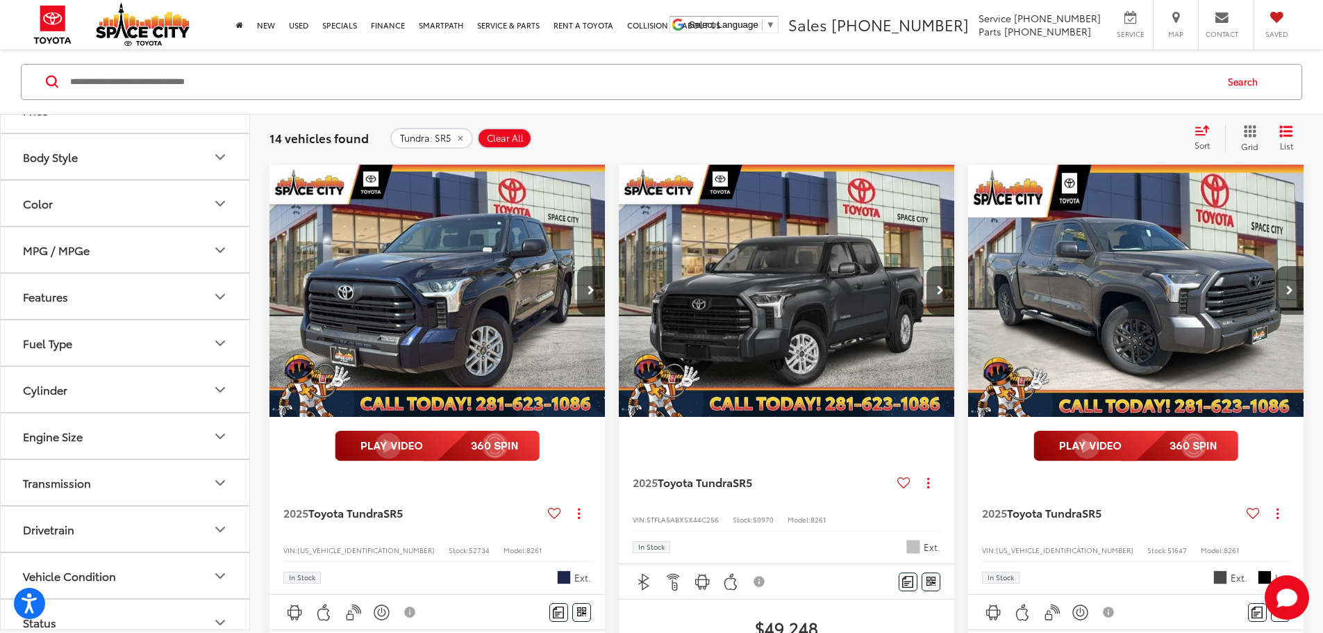
click at [90, 431] on button "Engine Size" at bounding box center [126, 435] width 250 height 45
click at [101, 476] on button "Transmission" at bounding box center [126, 482] width 250 height 45
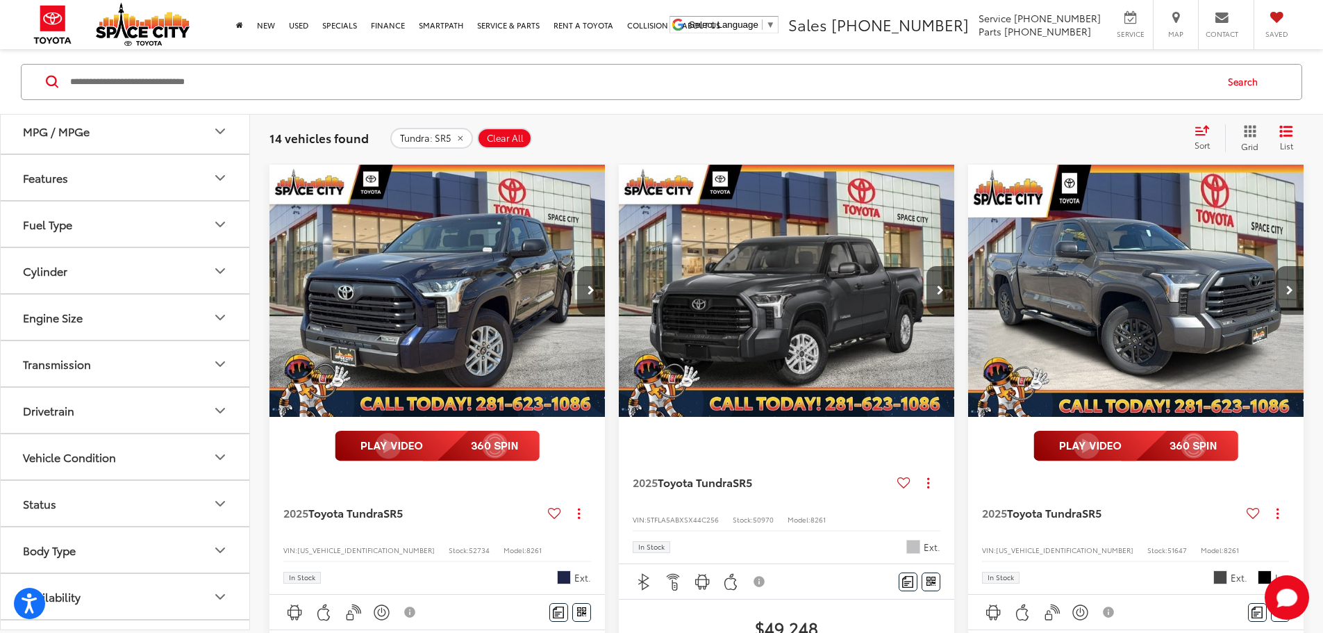
scroll to position [1116, 0]
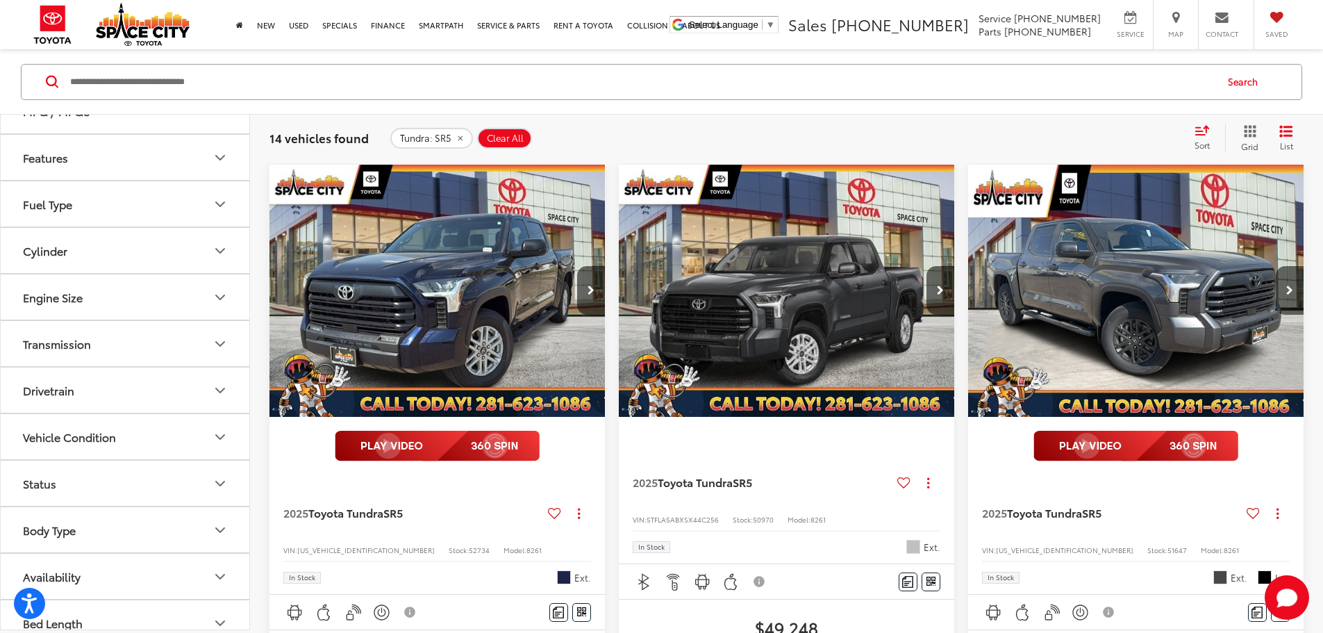
click at [104, 391] on button "Drivetrain" at bounding box center [126, 389] width 250 height 45
click at [59, 422] on label "4-Wheel Drive (4)" at bounding box center [67, 424] width 101 height 23
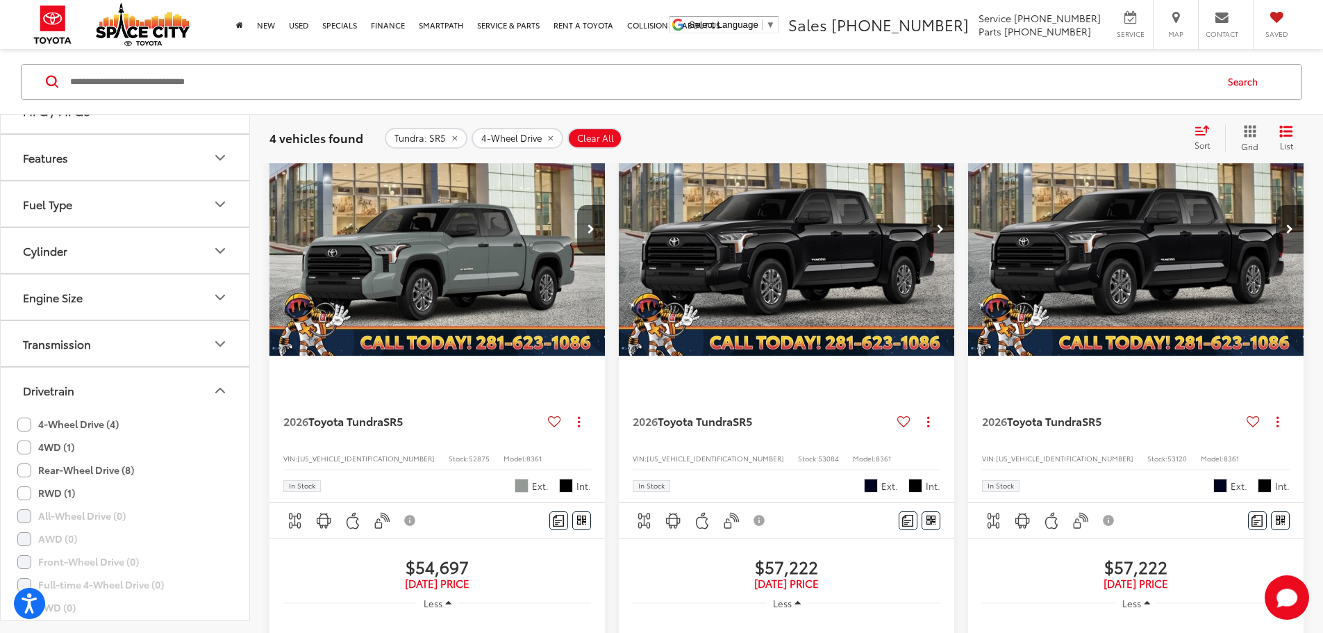
scroll to position [202, 0]
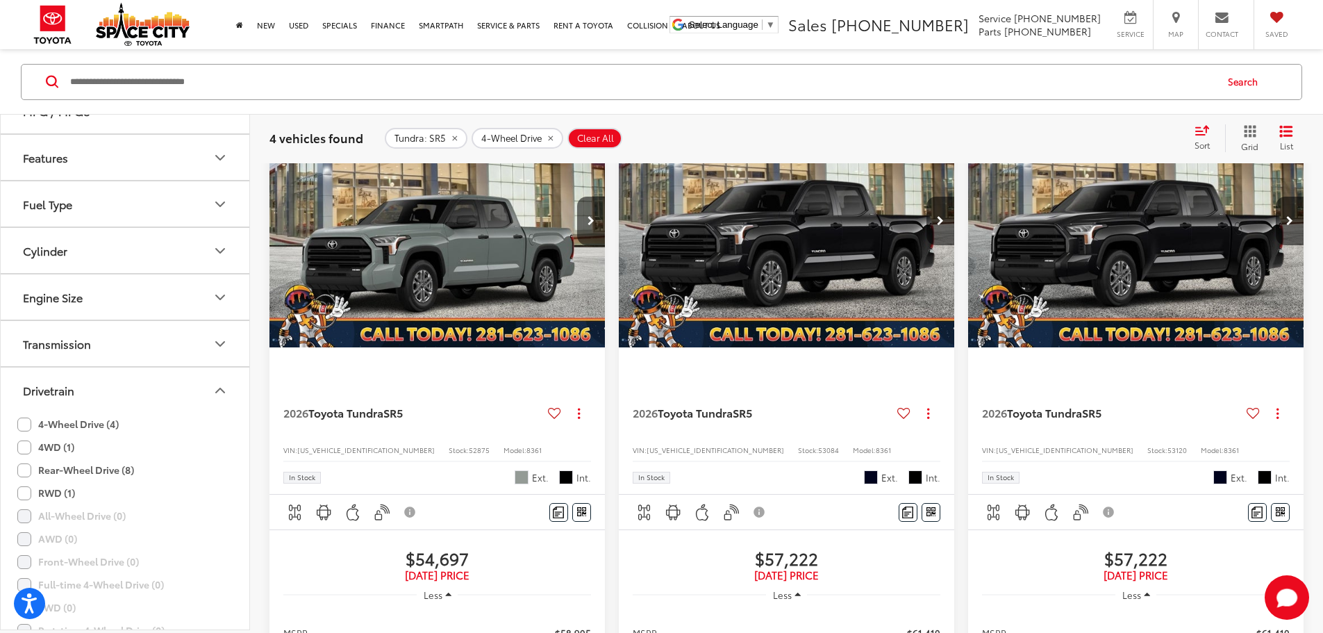
click at [52, 443] on label "4WD (1)" at bounding box center [45, 447] width 57 height 23
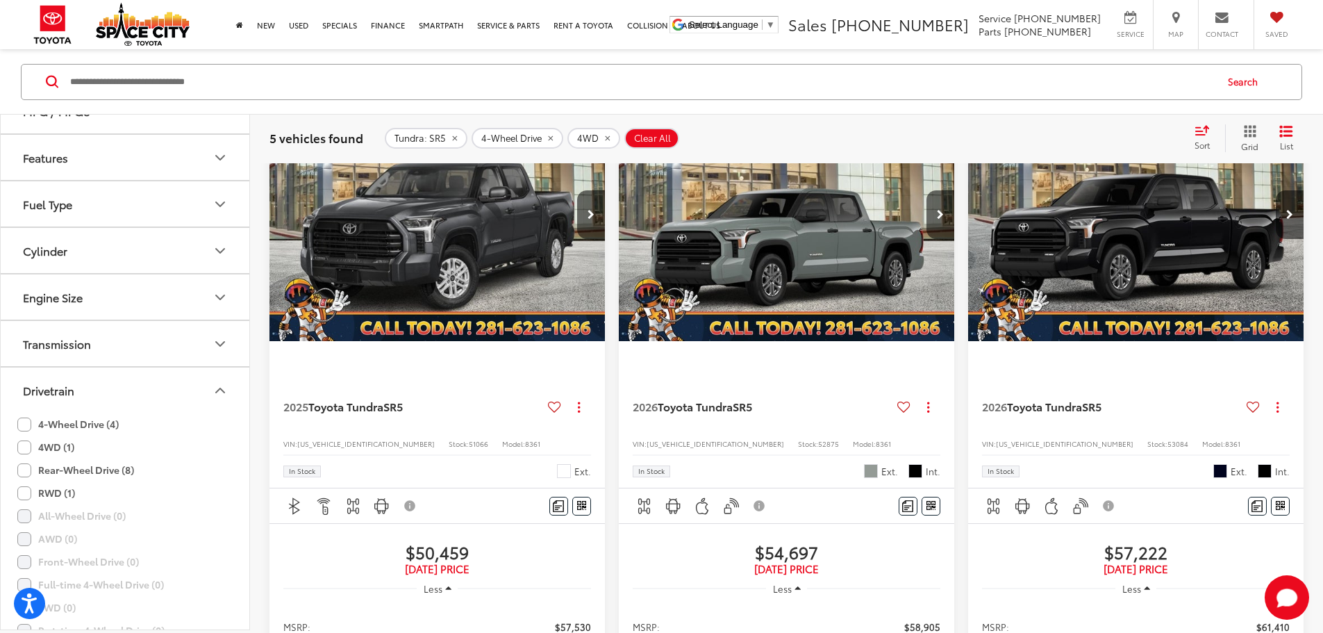
scroll to position [139, 0]
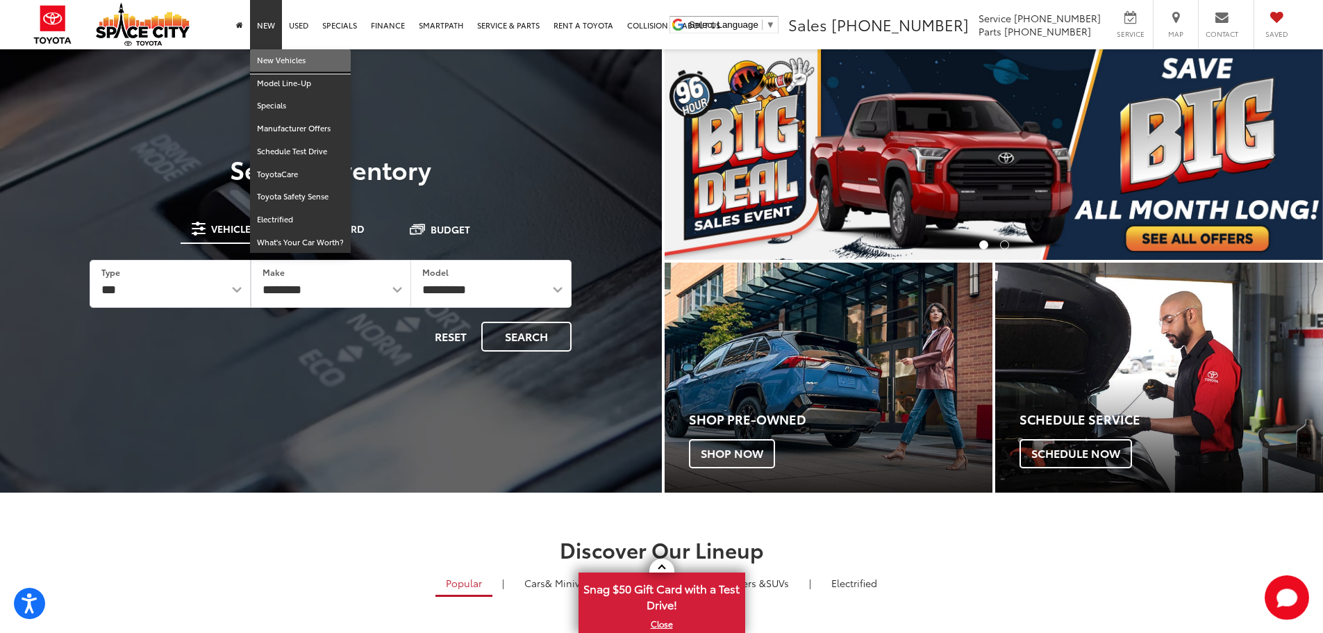
click at [273, 52] on link "New Vehicles" at bounding box center [300, 60] width 101 height 23
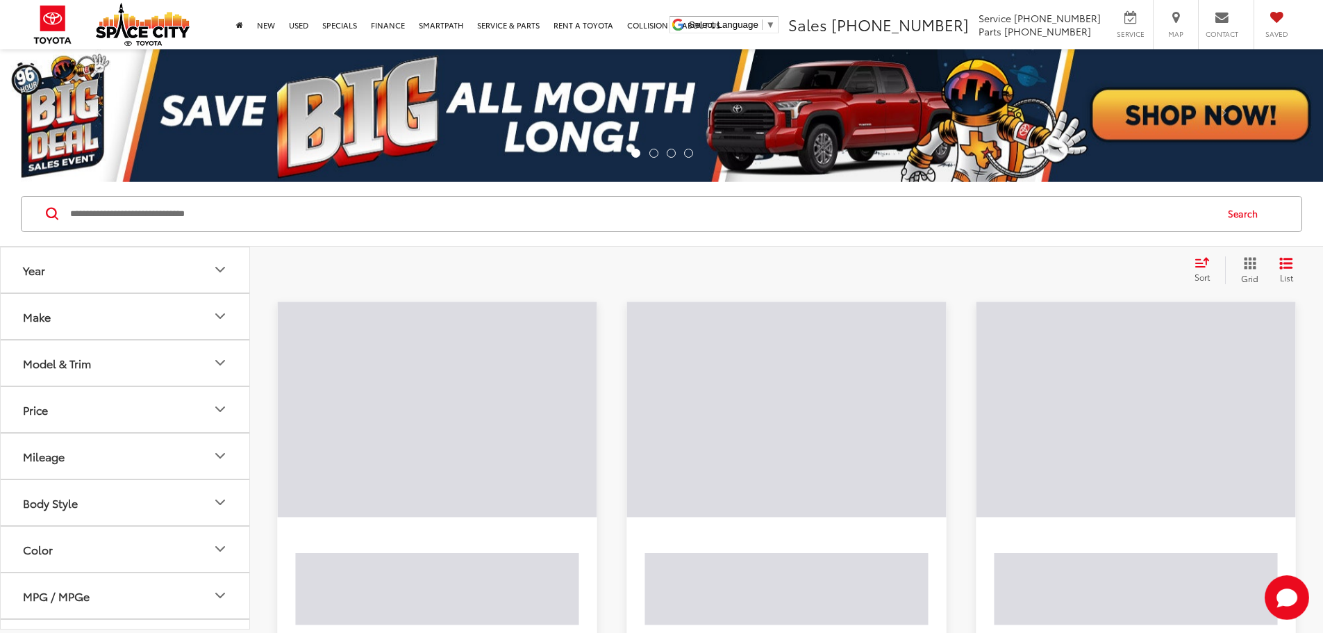
click at [374, 215] on input "Search by Make, Model, or Keyword" at bounding box center [642, 213] width 1146 height 33
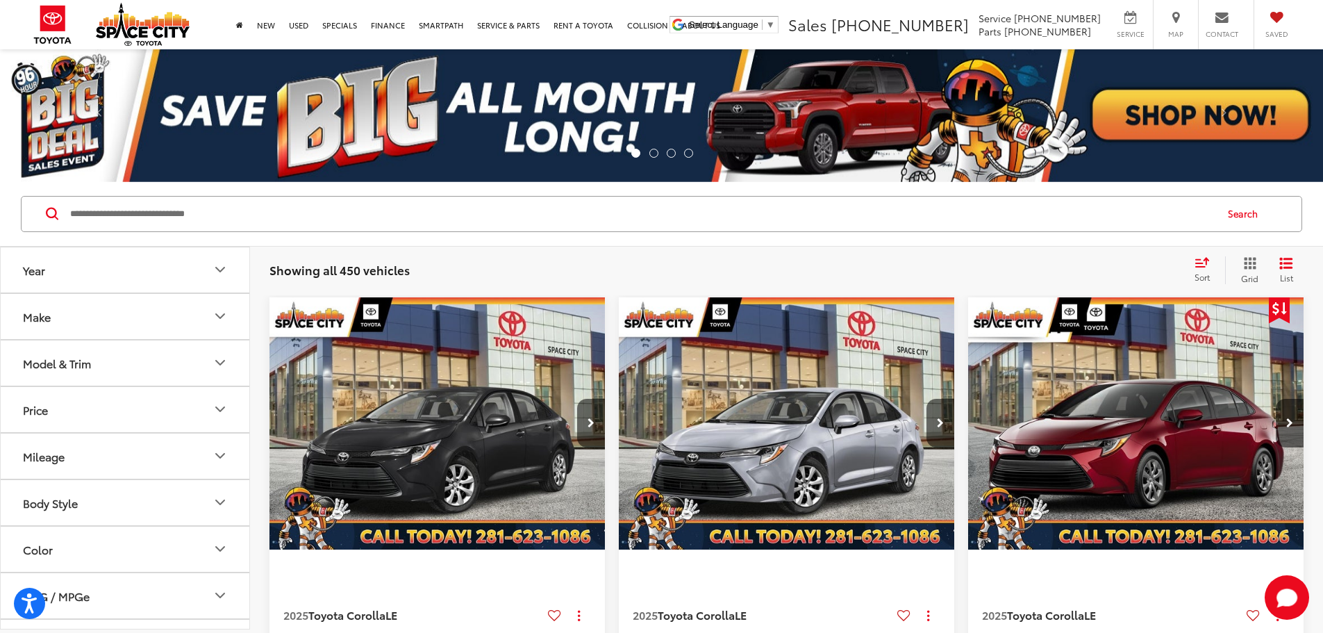
paste input "*****"
type input "*****"
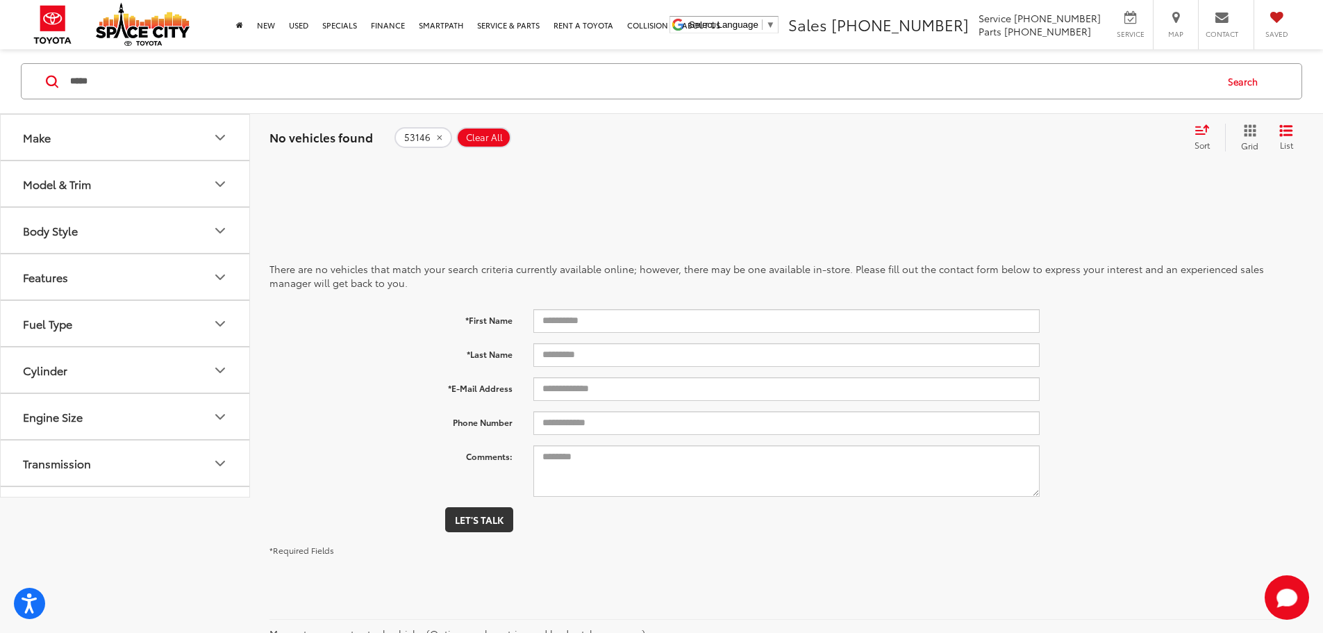
click at [438, 138] on icon "remove 53146" at bounding box center [439, 137] width 9 height 8
